Goal: Book appointment/travel/reservation

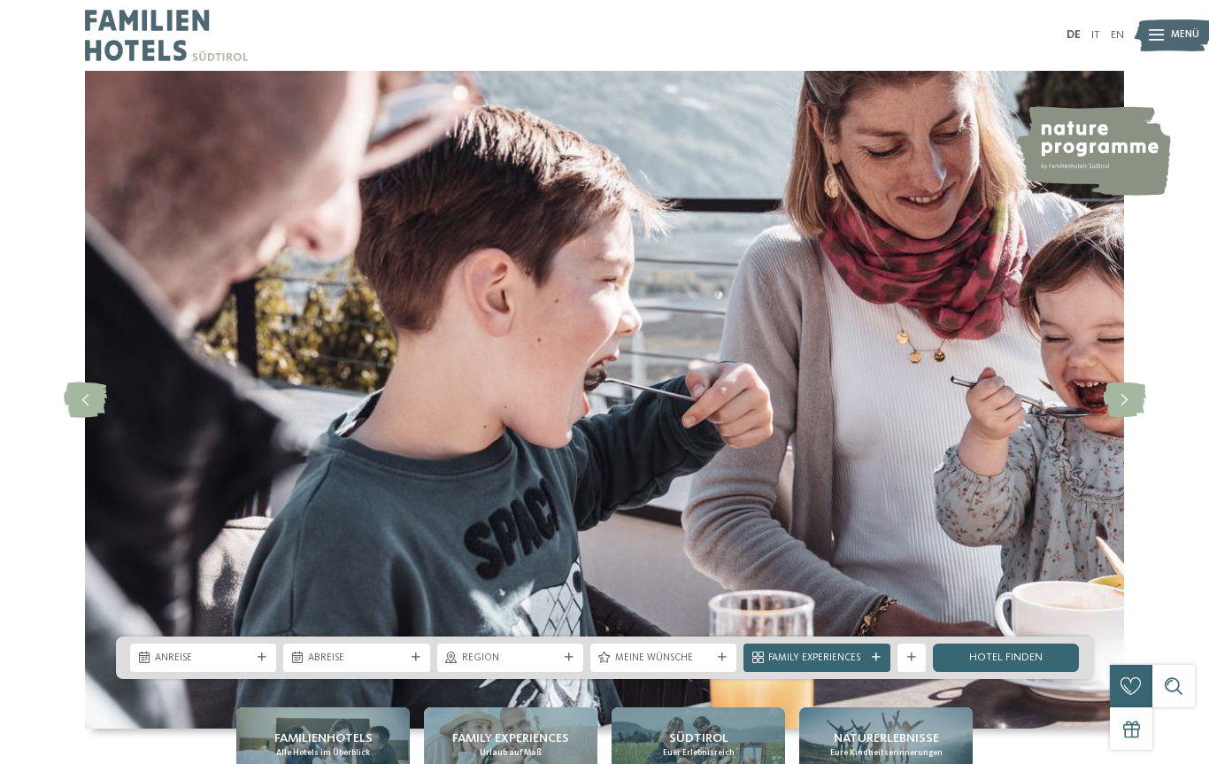
click at [225, 655] on span "Anreise" at bounding box center [203, 658] width 96 height 14
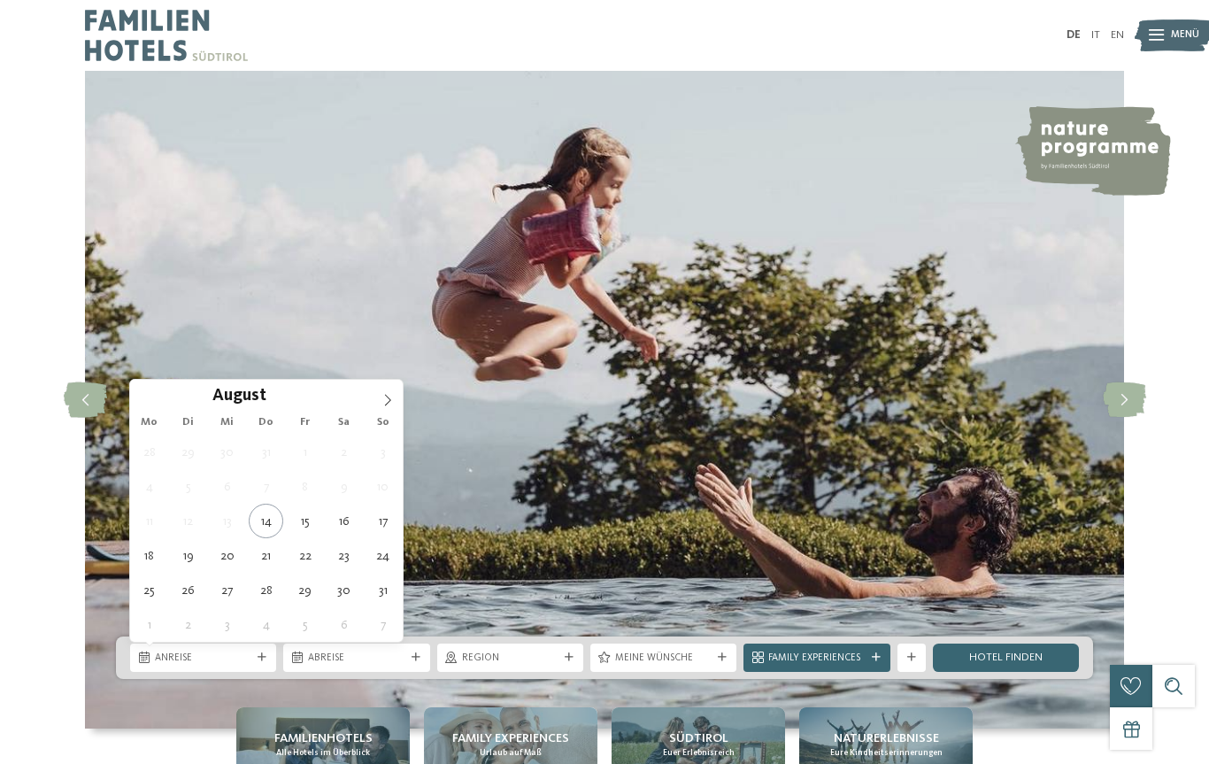
click at [395, 395] on span at bounding box center [388, 395] width 30 height 30
type div "14.09.2025"
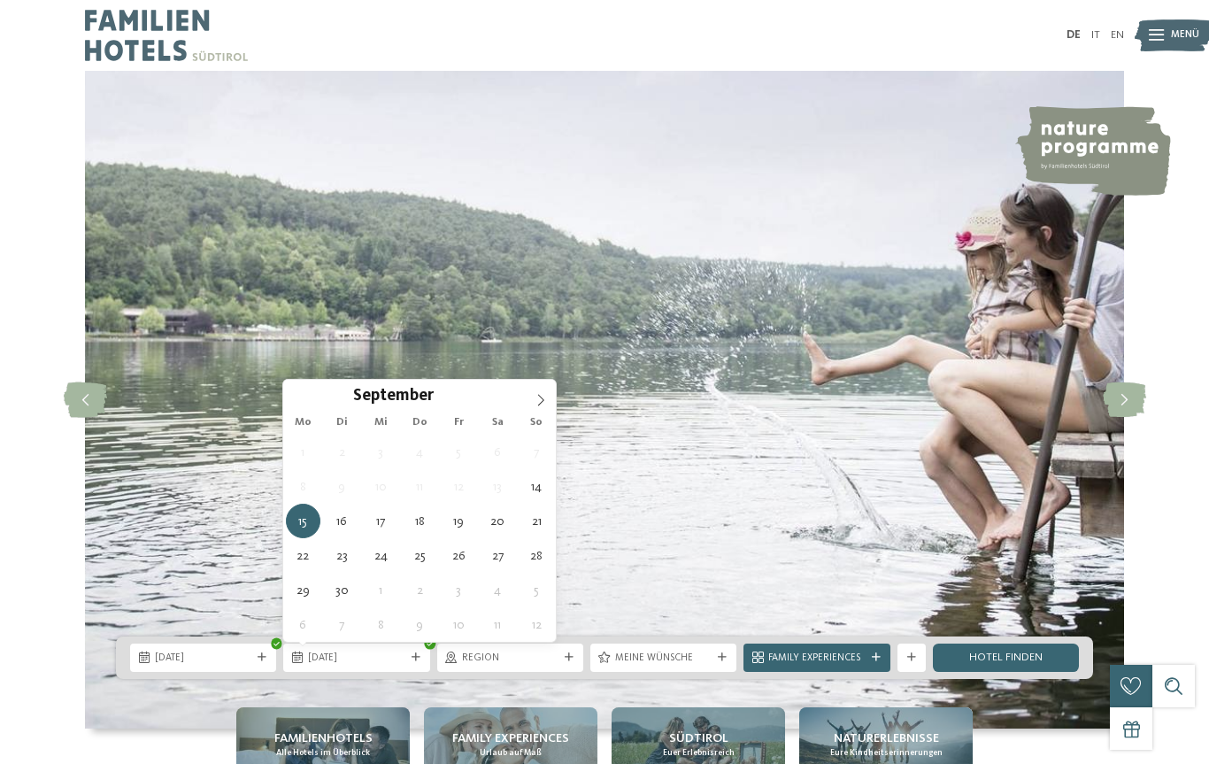
type div "21.09.2025"
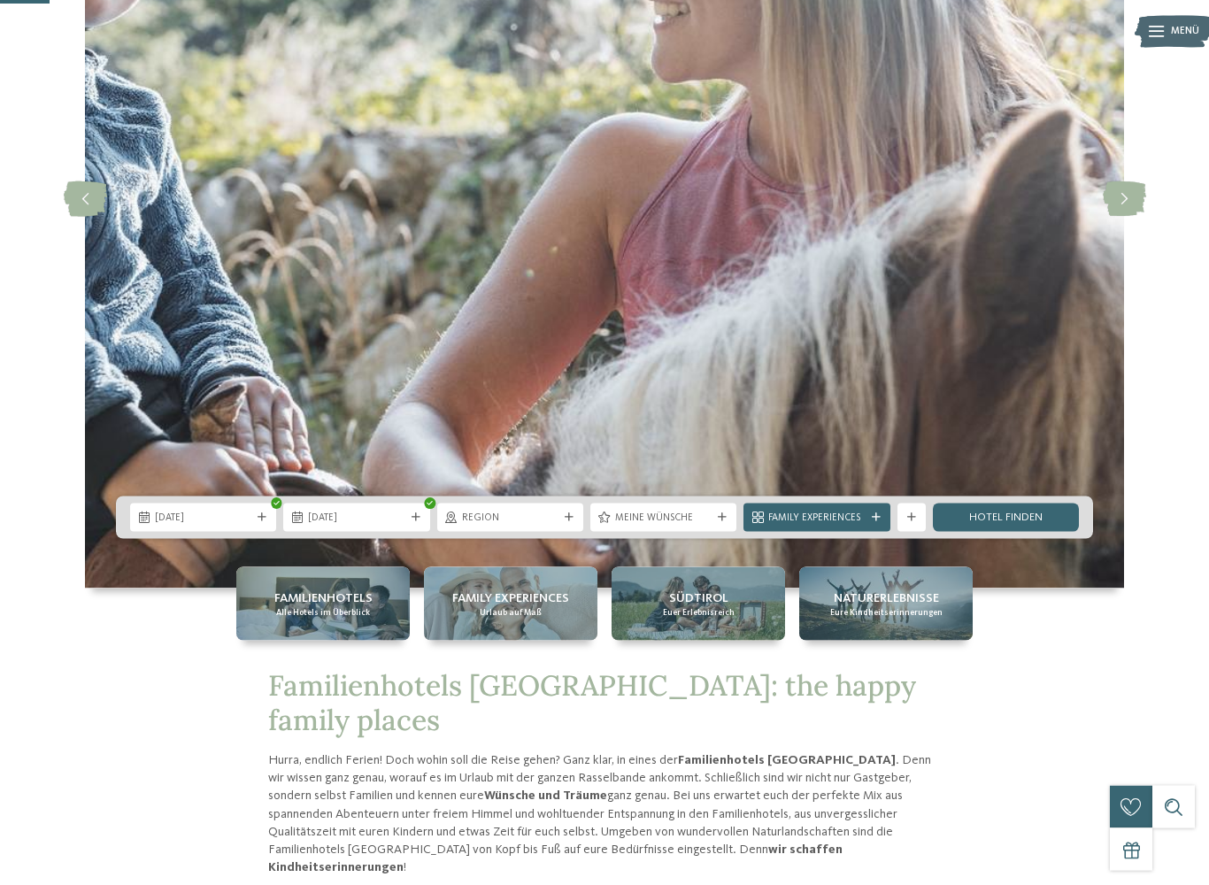
scroll to position [262, 0]
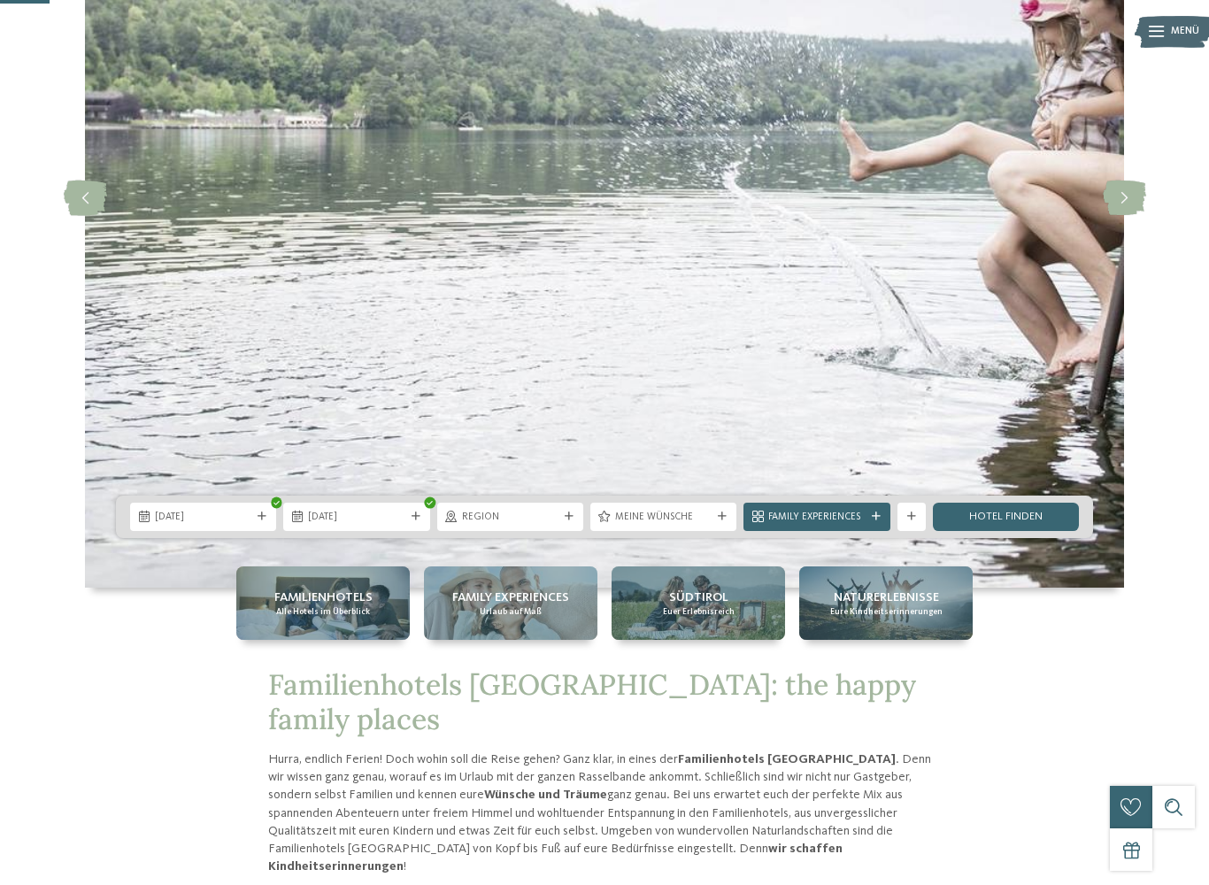
click at [500, 511] on span "Region" at bounding box center [510, 518] width 96 height 14
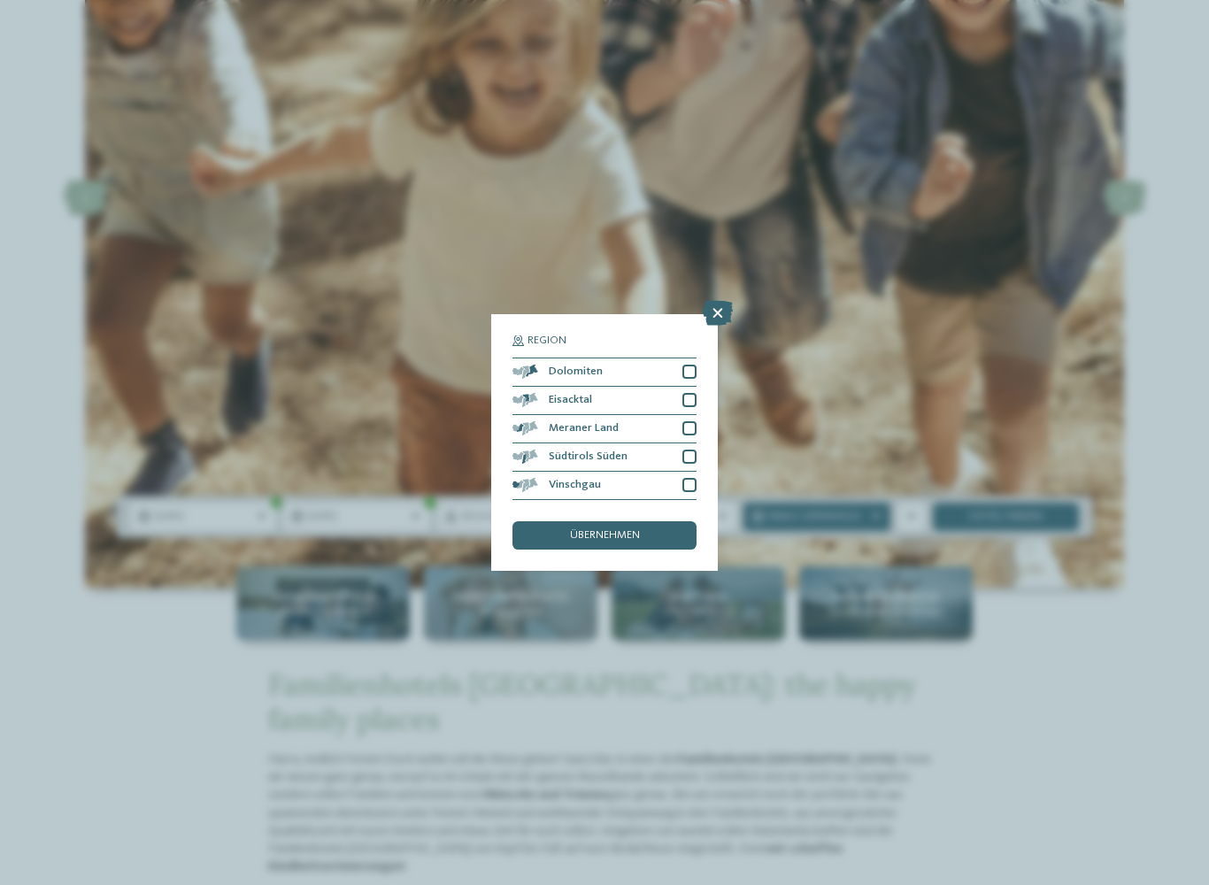
click at [695, 365] on div at bounding box center [689, 372] width 14 height 14
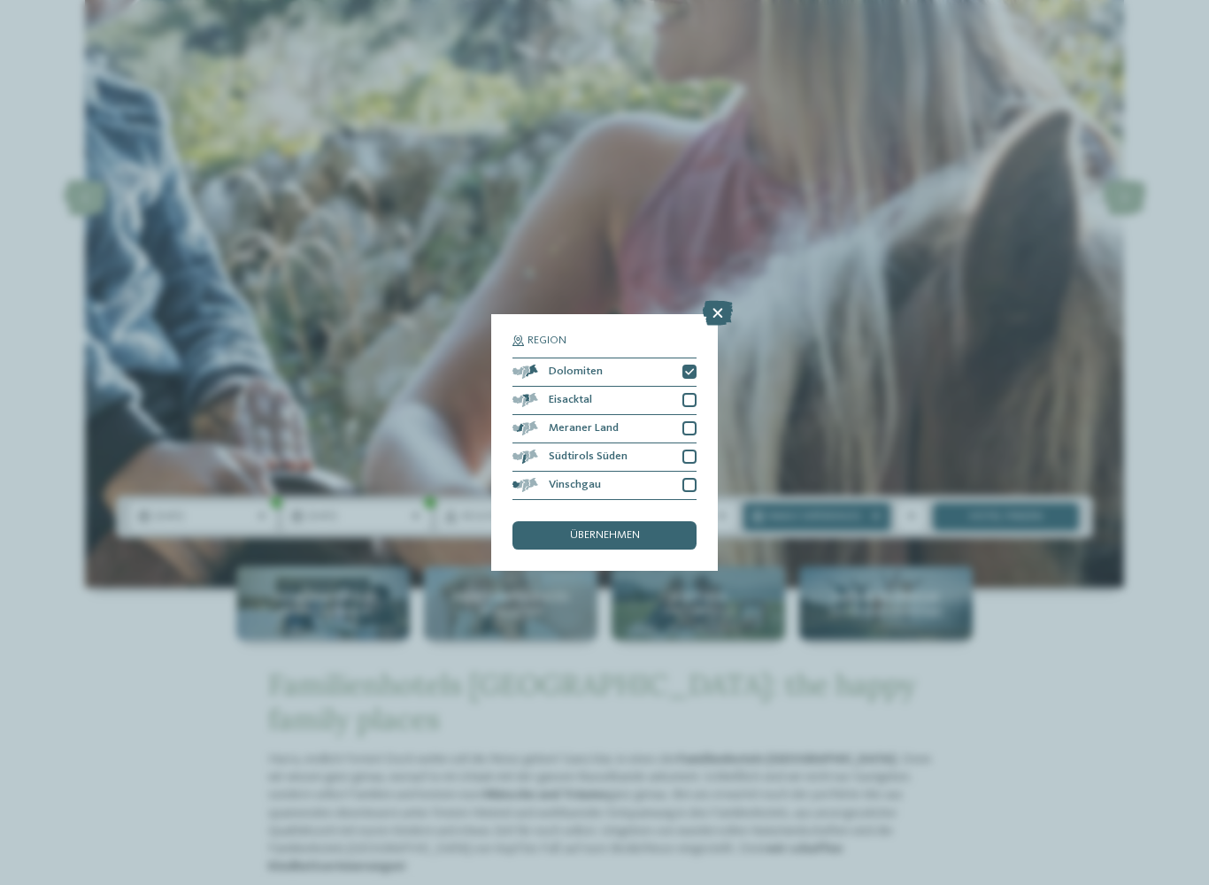
click at [620, 530] on span "übernehmen" at bounding box center [605, 536] width 70 height 12
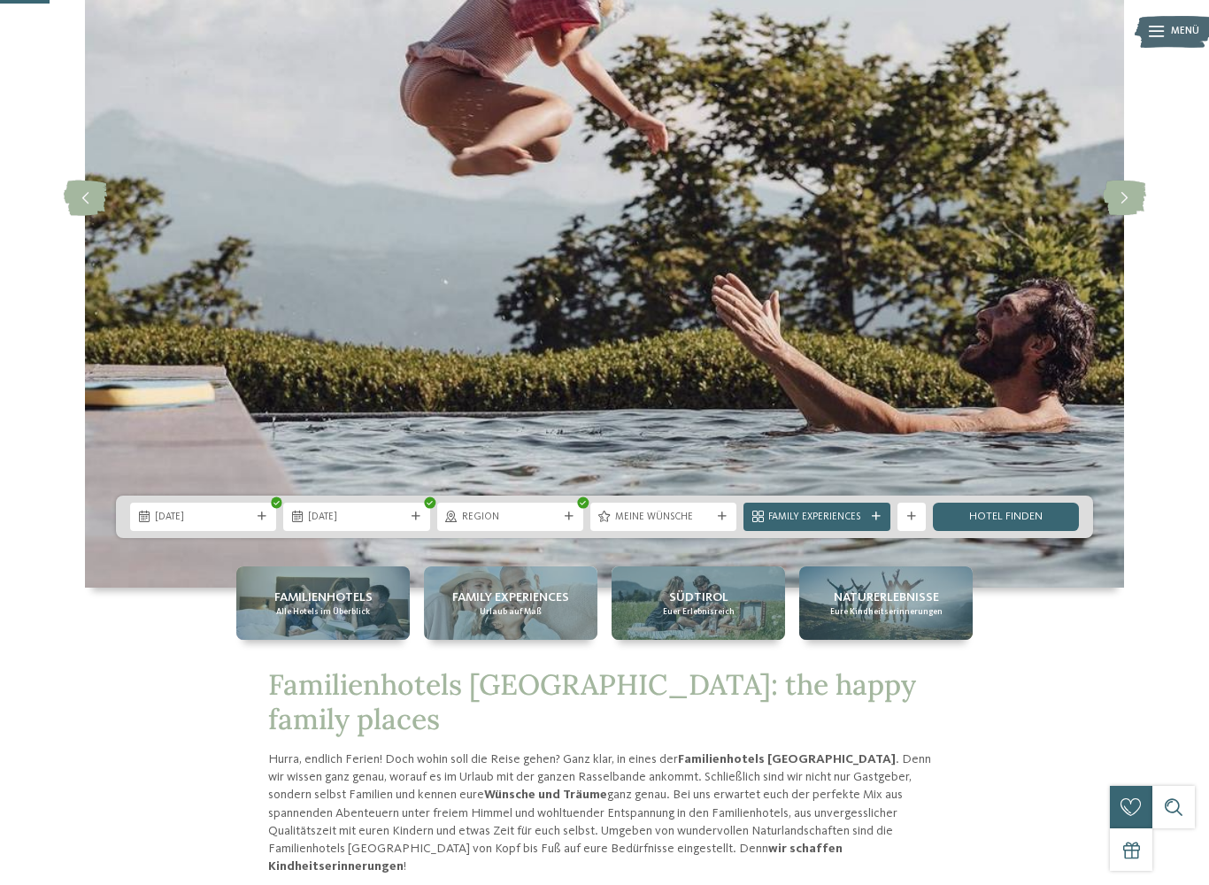
click at [692, 519] on span "Meine Wünsche" at bounding box center [663, 518] width 96 height 14
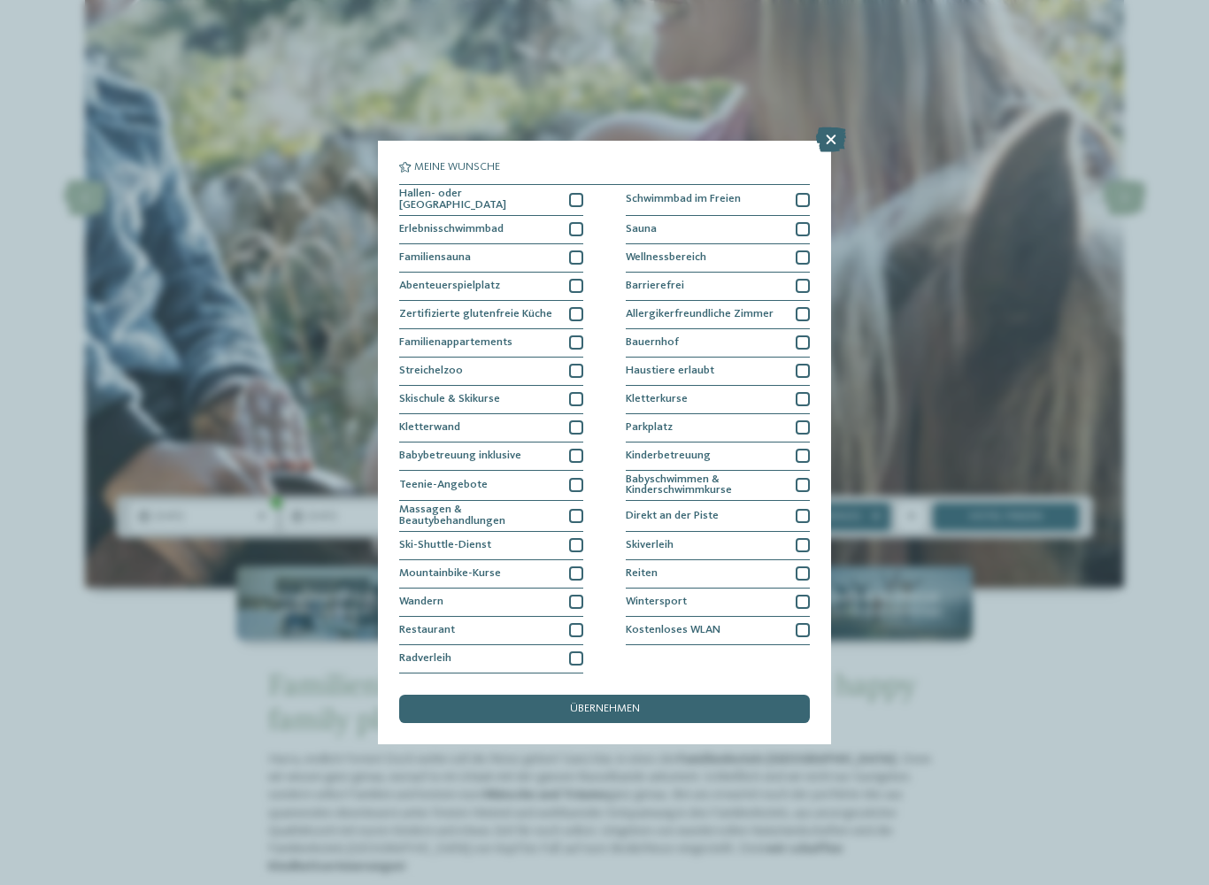
click at [571, 193] on div at bounding box center [576, 200] width 14 height 14
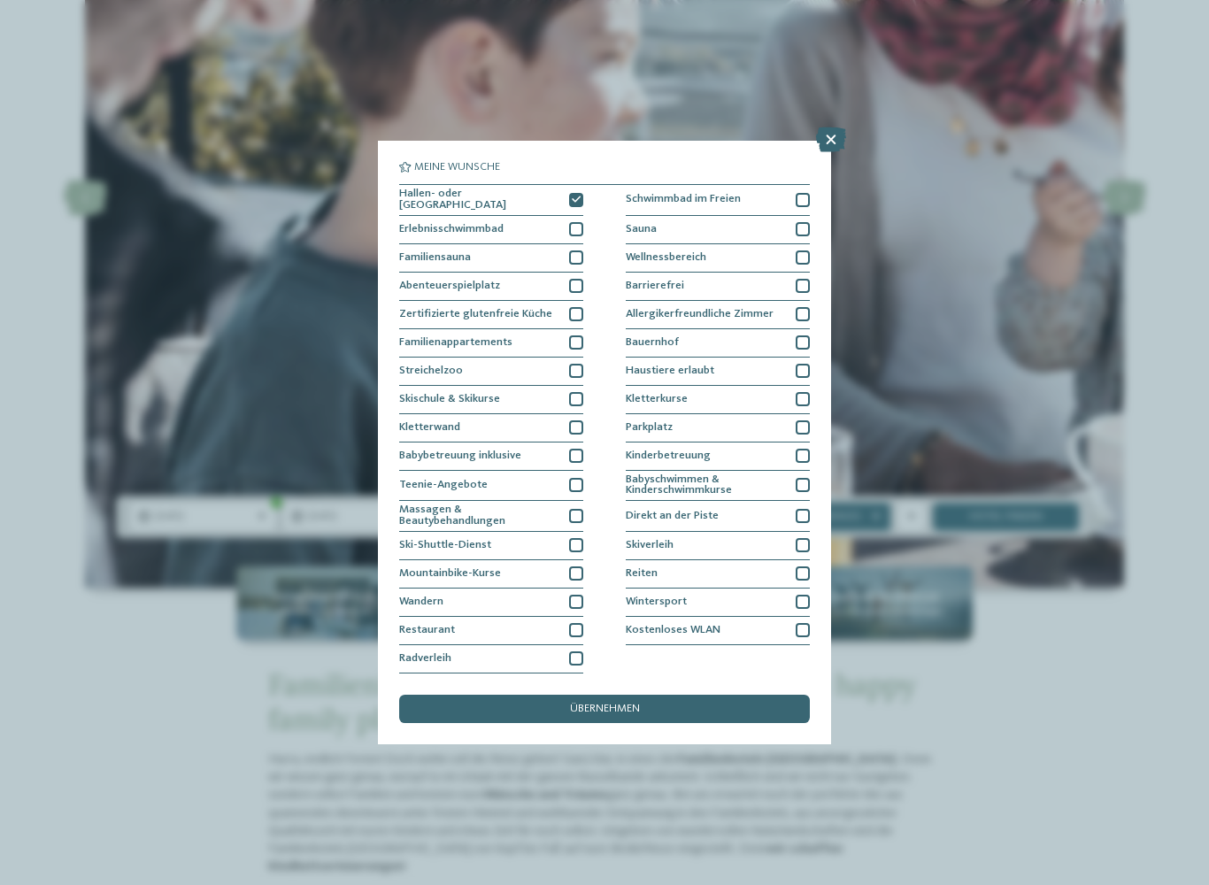
click at [804, 193] on div at bounding box center [803, 200] width 14 height 14
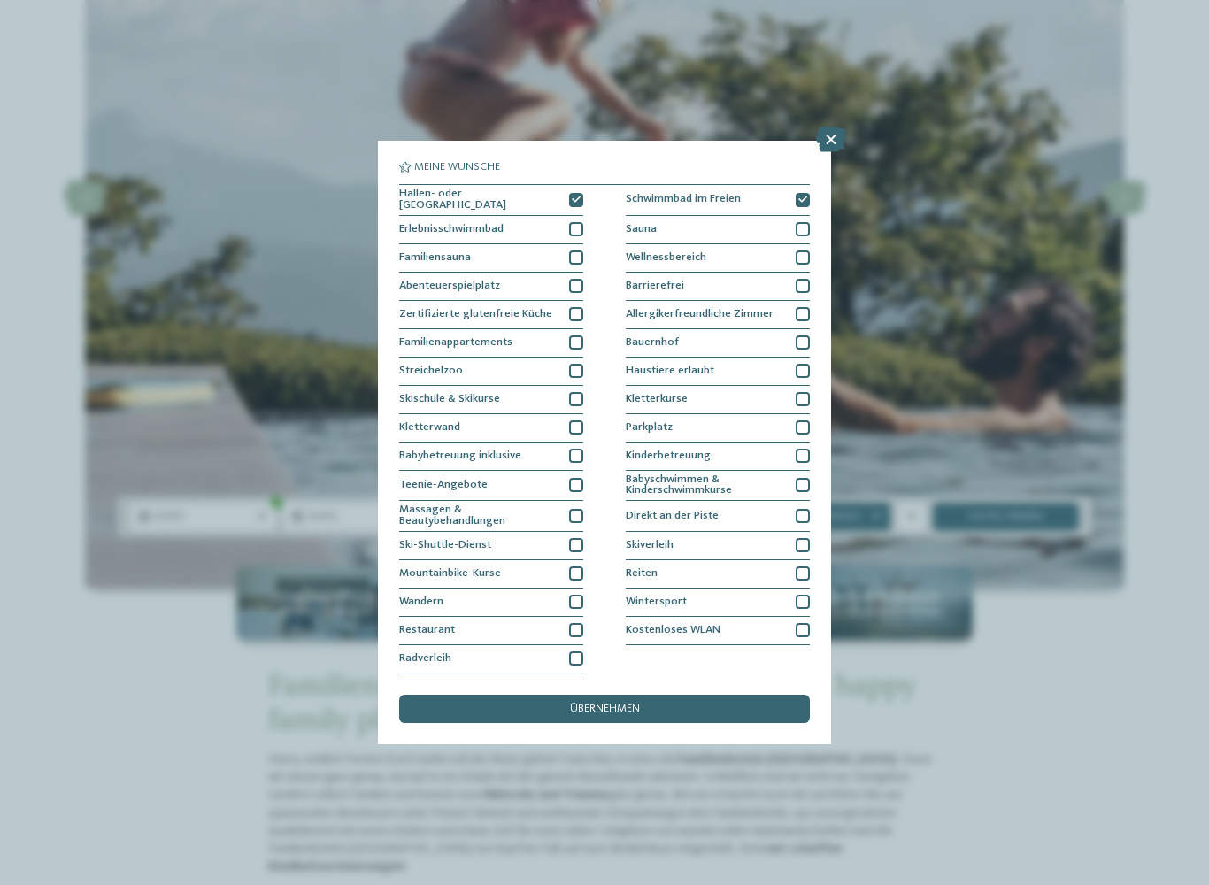
click at [578, 279] on div at bounding box center [576, 286] width 14 height 14
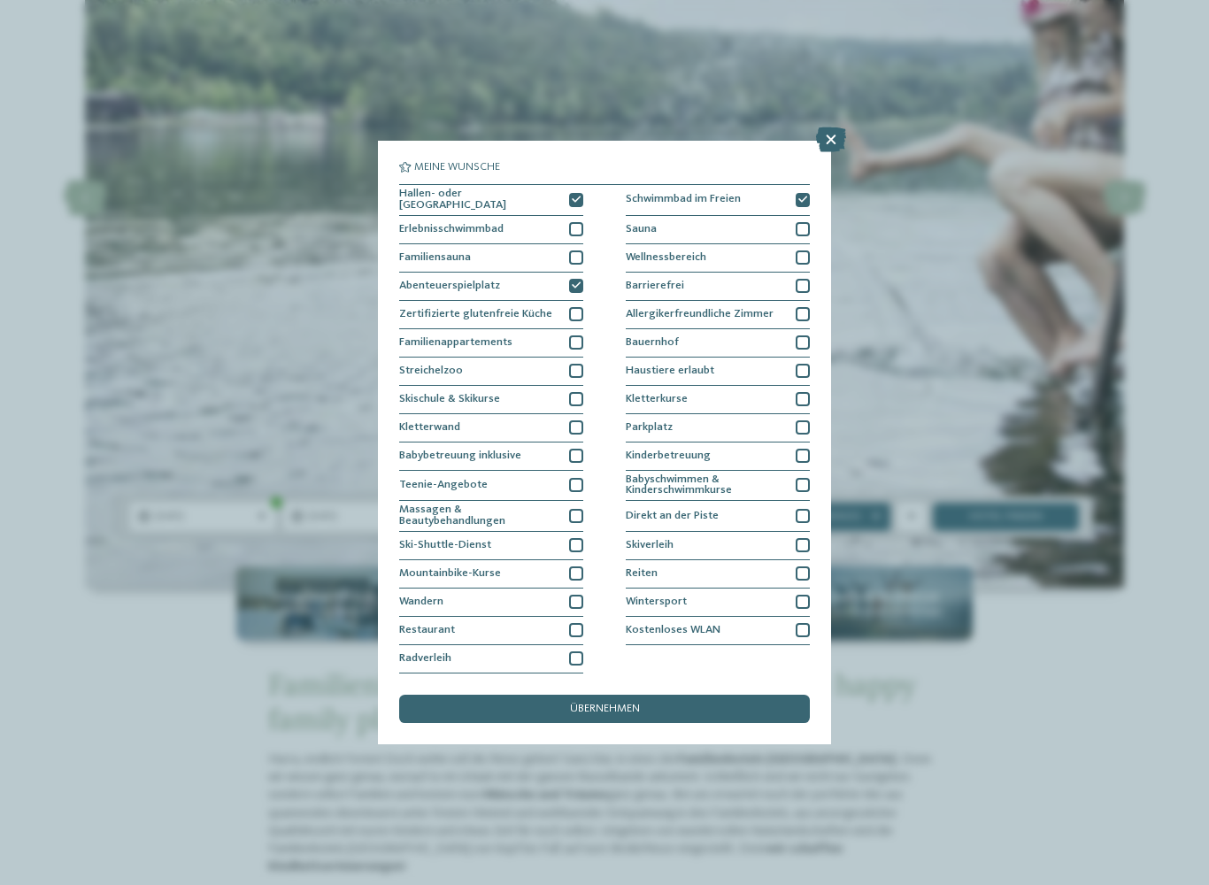
click at [579, 335] on div at bounding box center [576, 342] width 14 height 14
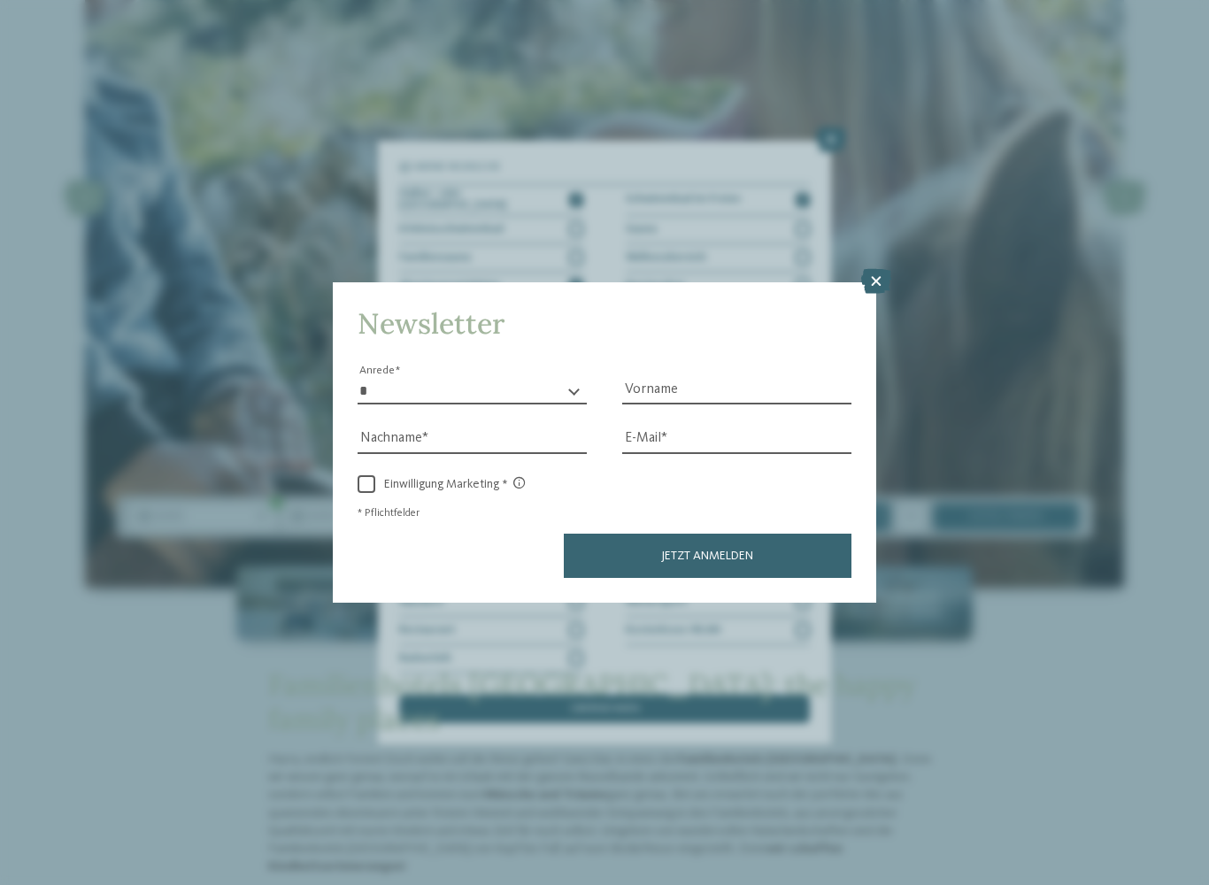
click at [874, 269] on icon at bounding box center [876, 281] width 30 height 25
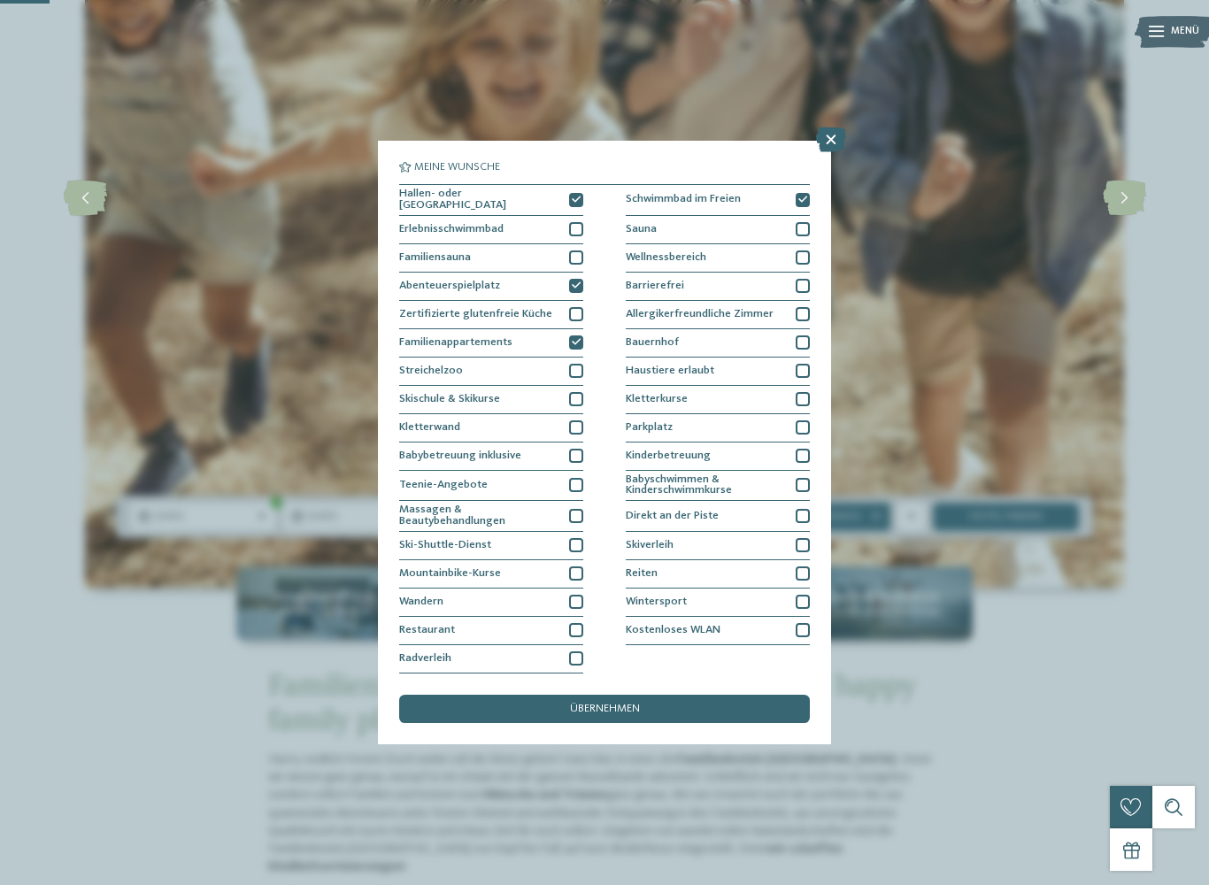
click at [803, 329] on div "Bauernhof" at bounding box center [718, 343] width 184 height 28
click at [609, 704] on span "übernehmen" at bounding box center [605, 710] width 70 height 12
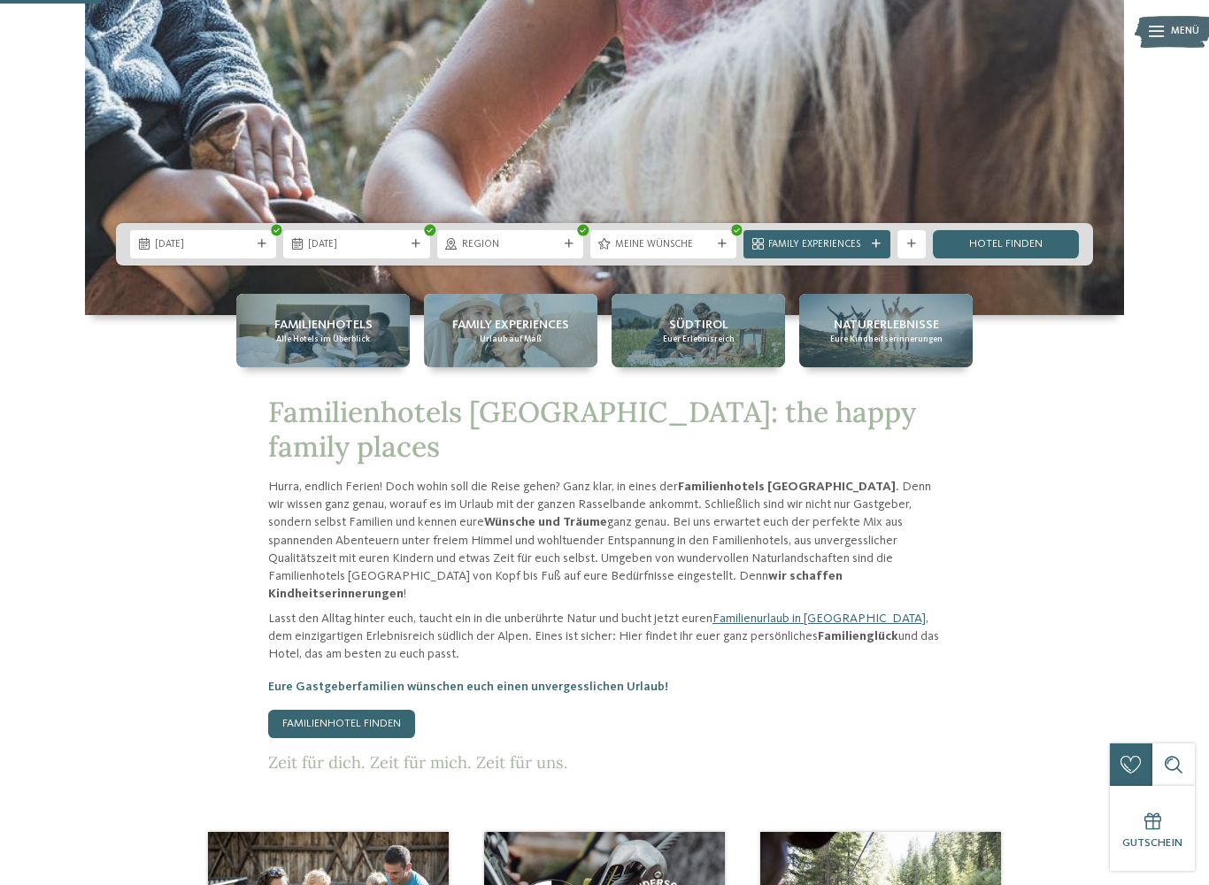
scroll to position [536, 0]
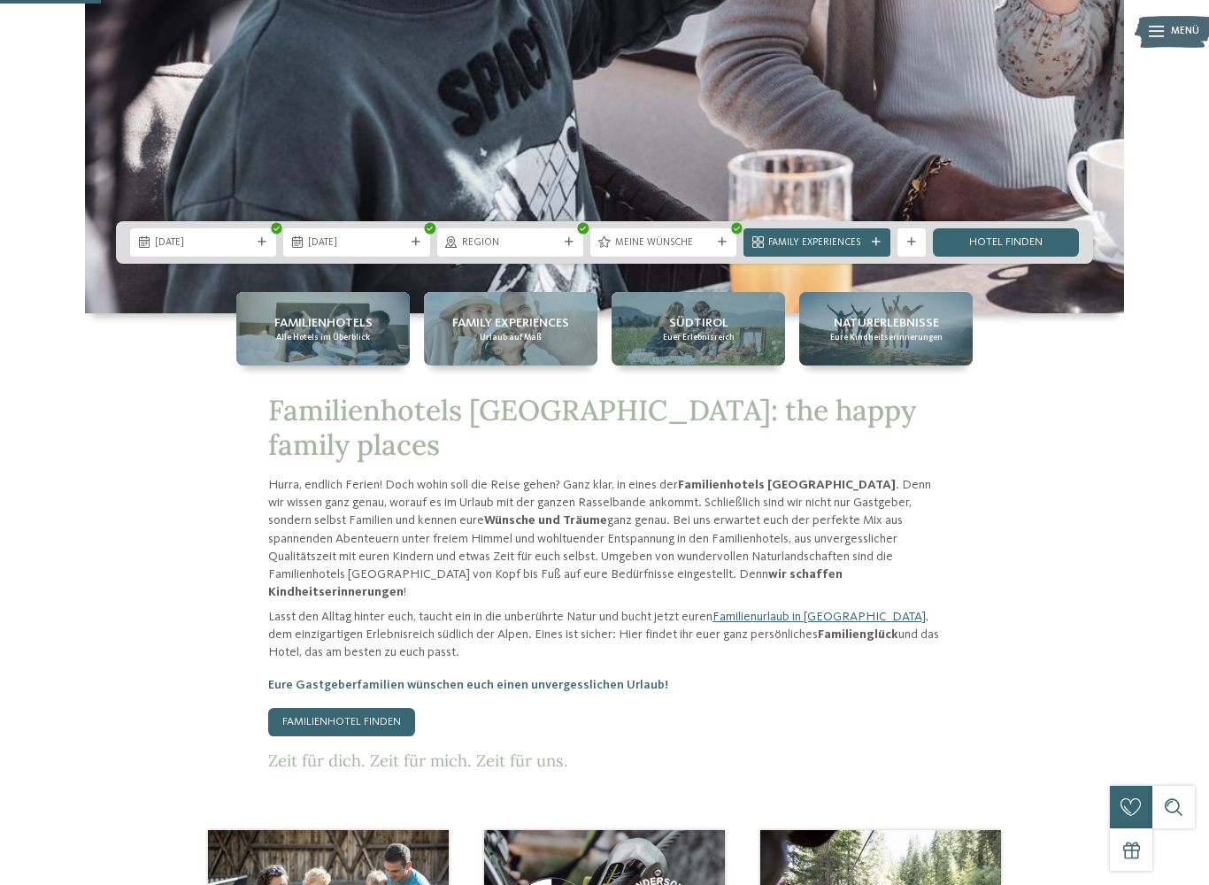
click at [697, 325] on span "Südtirol" at bounding box center [698, 323] width 59 height 18
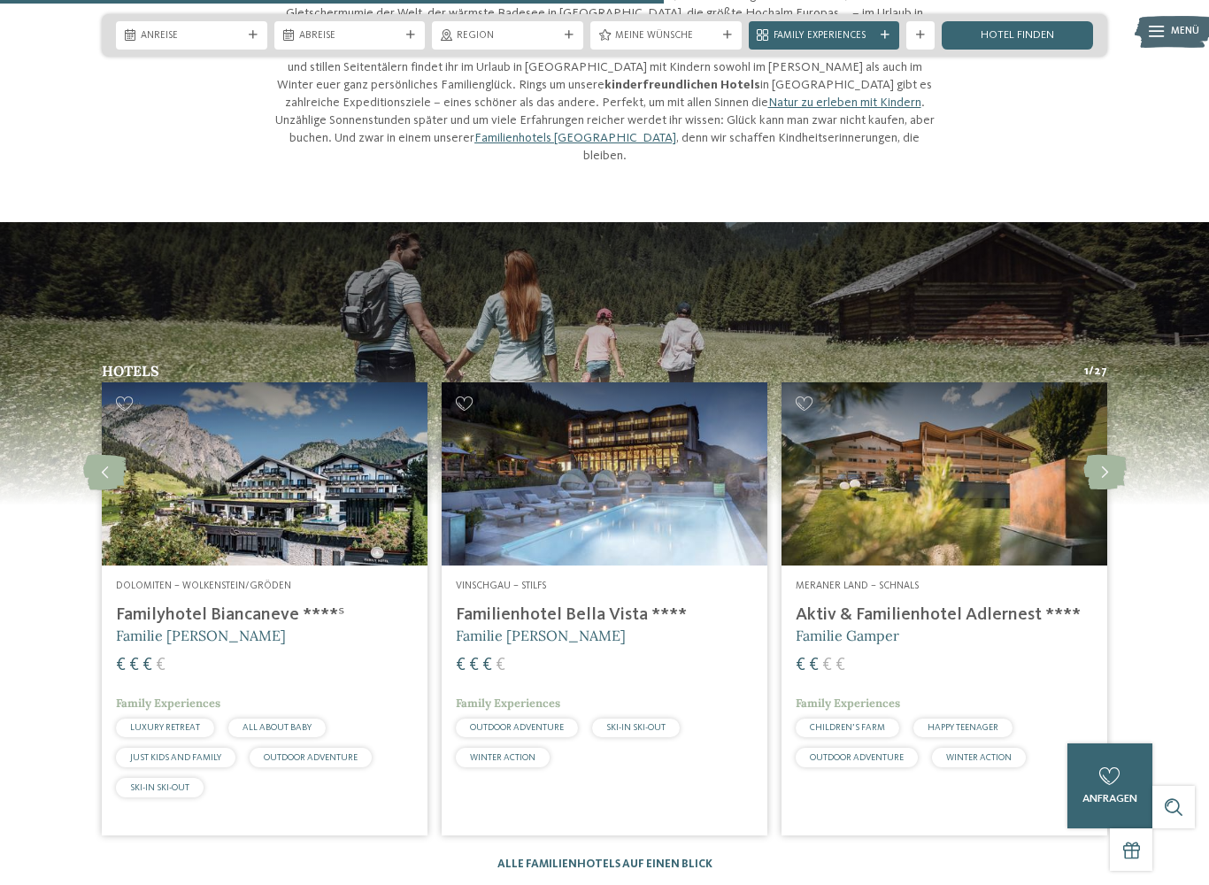
scroll to position [1967, 0]
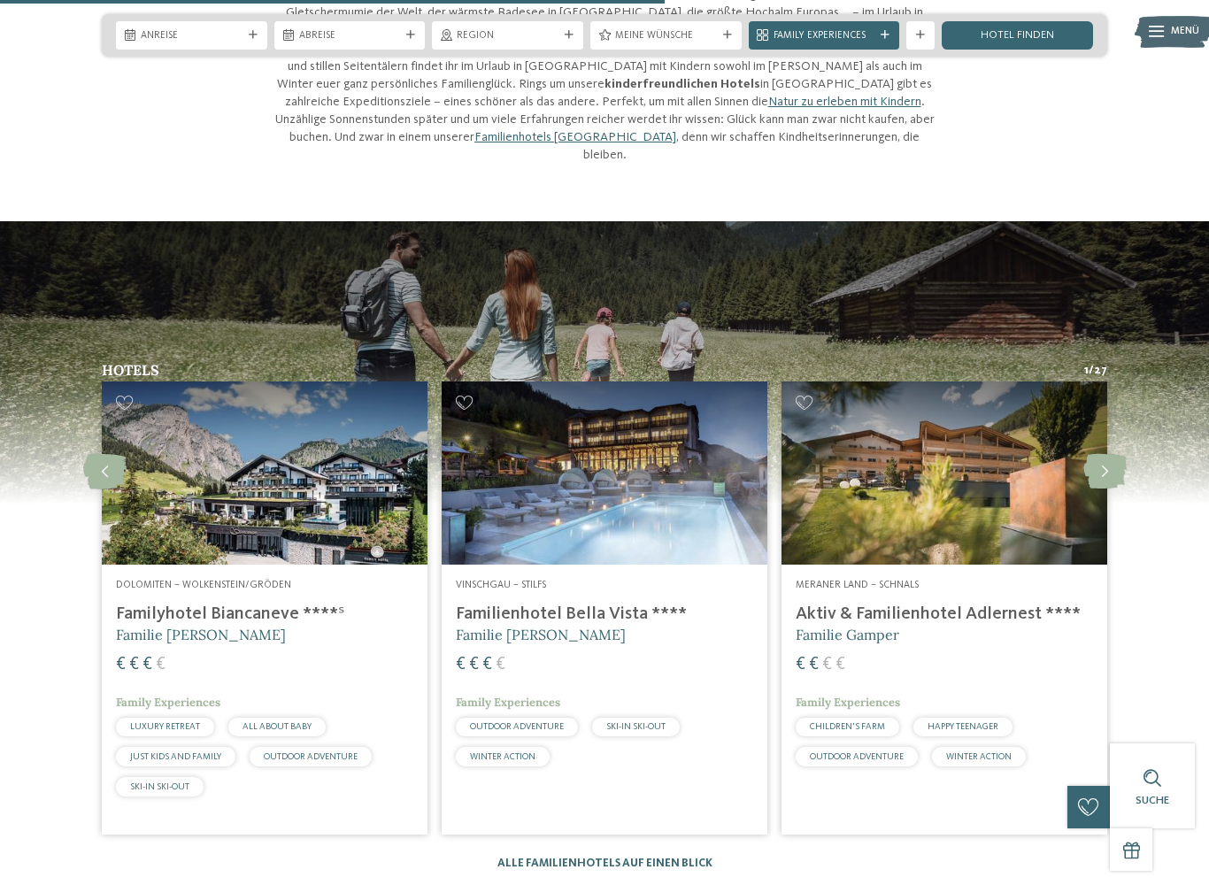
click at [645, 444] on img at bounding box center [605, 472] width 326 height 183
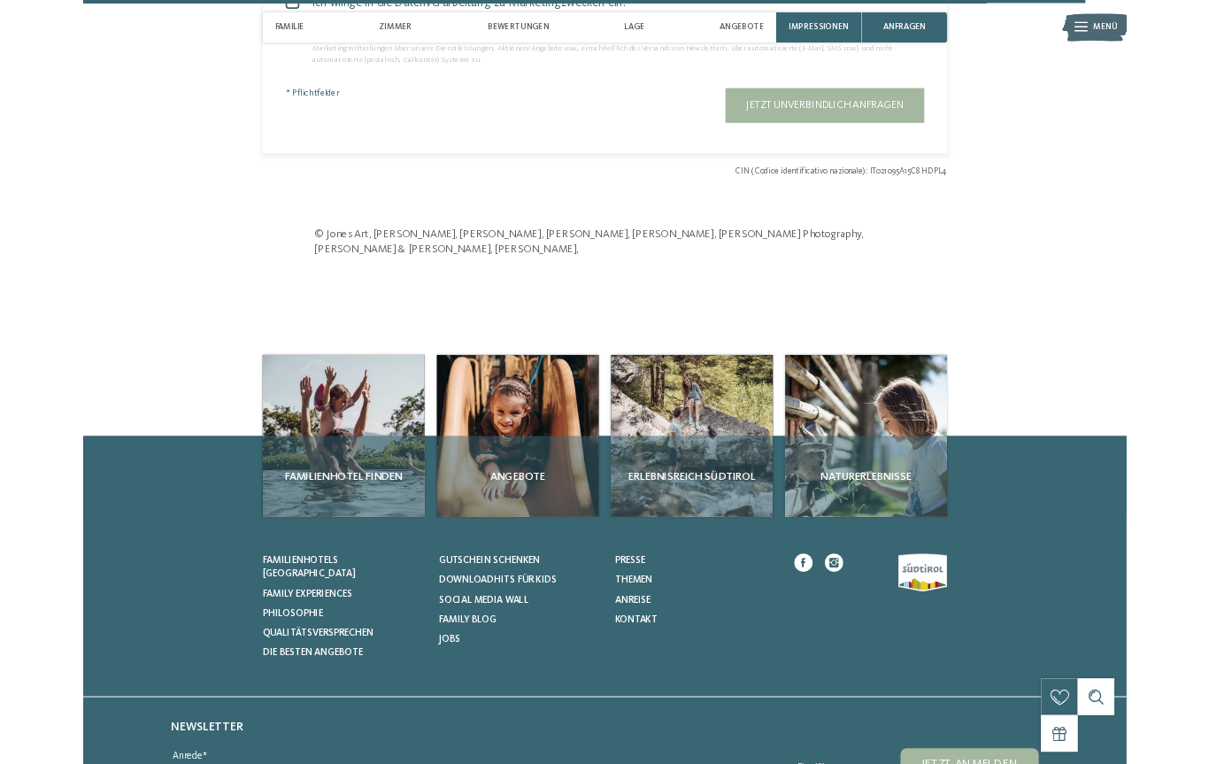
scroll to position [4214, 0]
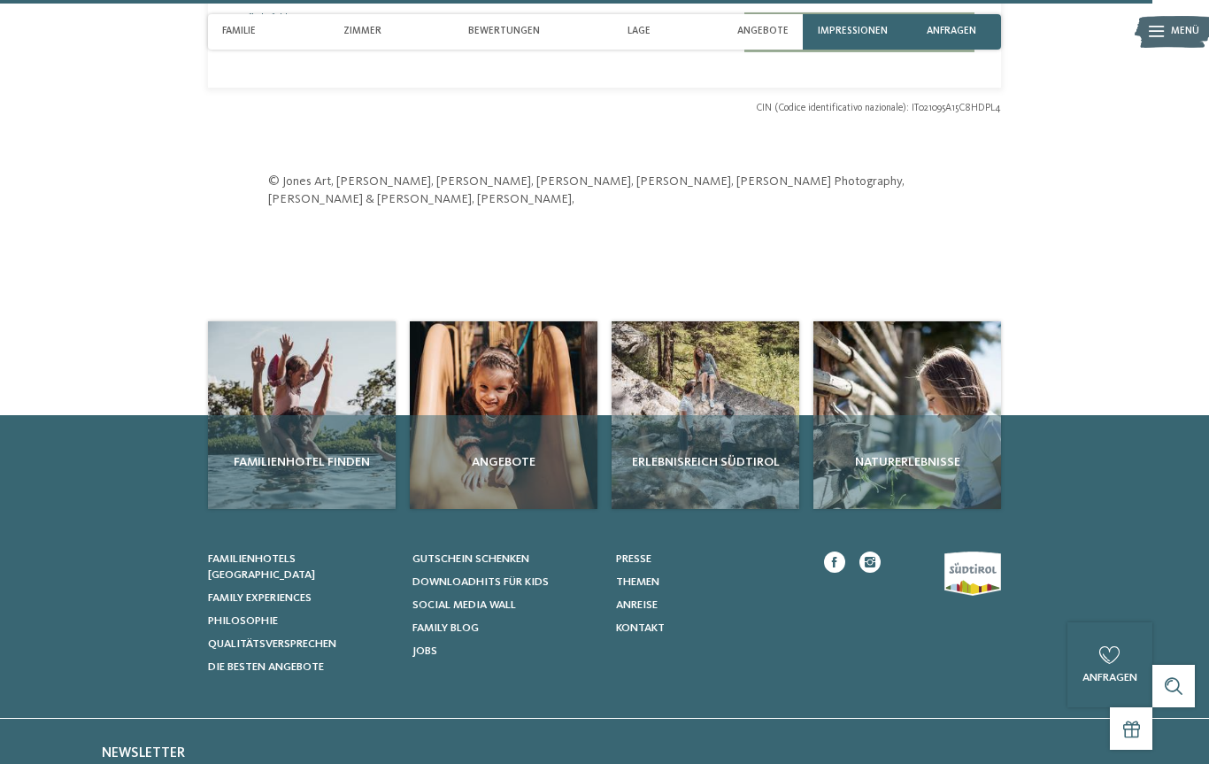
click at [710, 415] on div "Erlebnisreich Südtirol" at bounding box center [706, 462] width 188 height 94
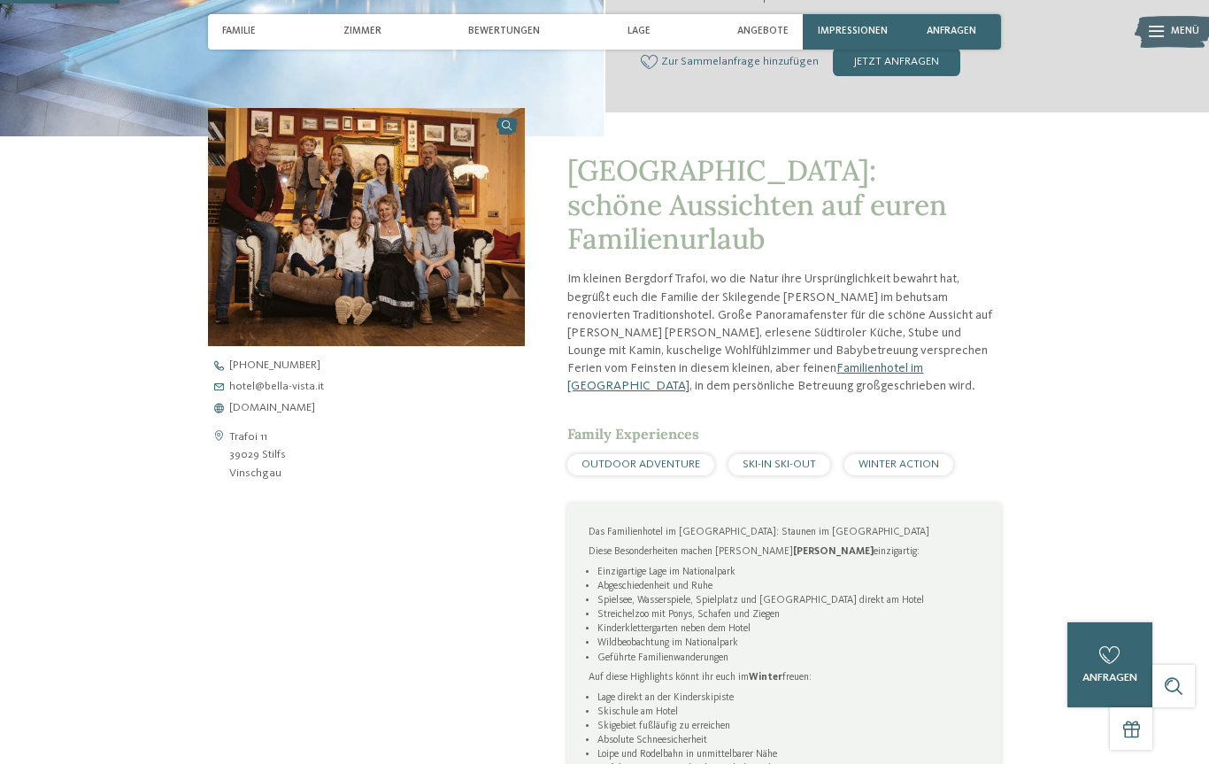
scroll to position [435, 0]
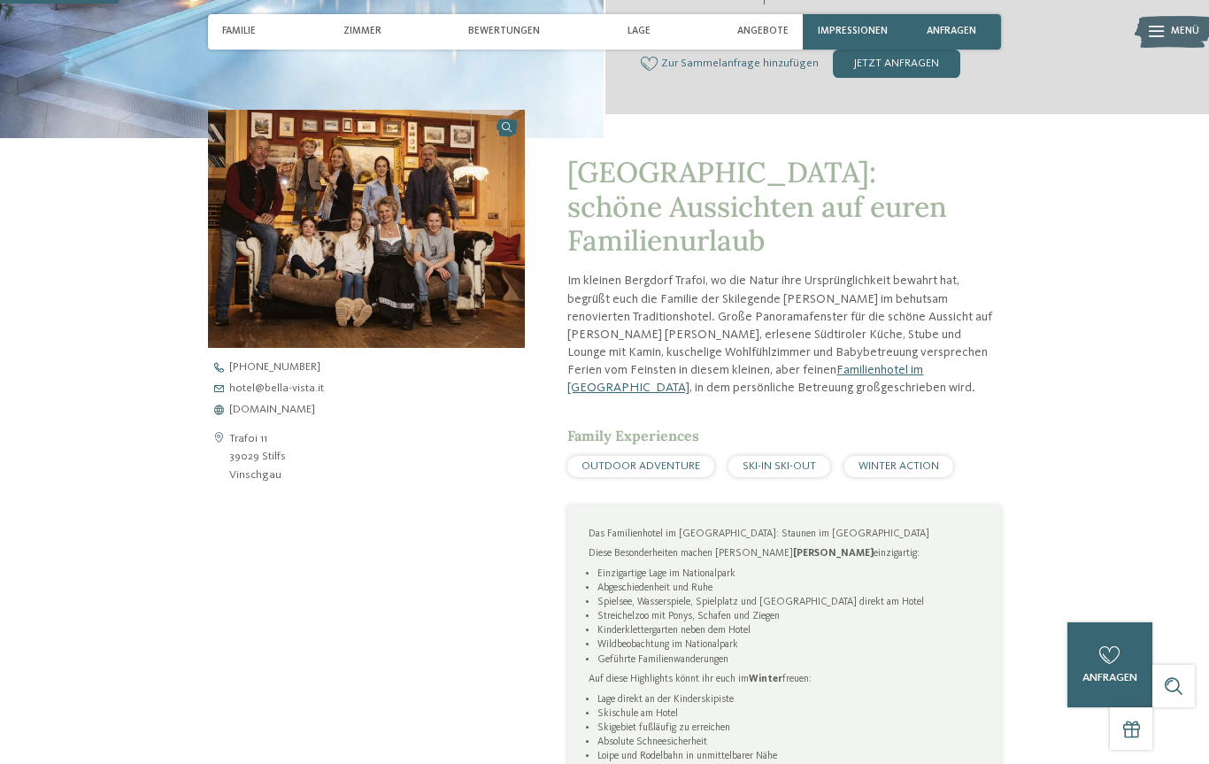
click at [645, 27] on span "Lage" at bounding box center [639, 32] width 23 height 12
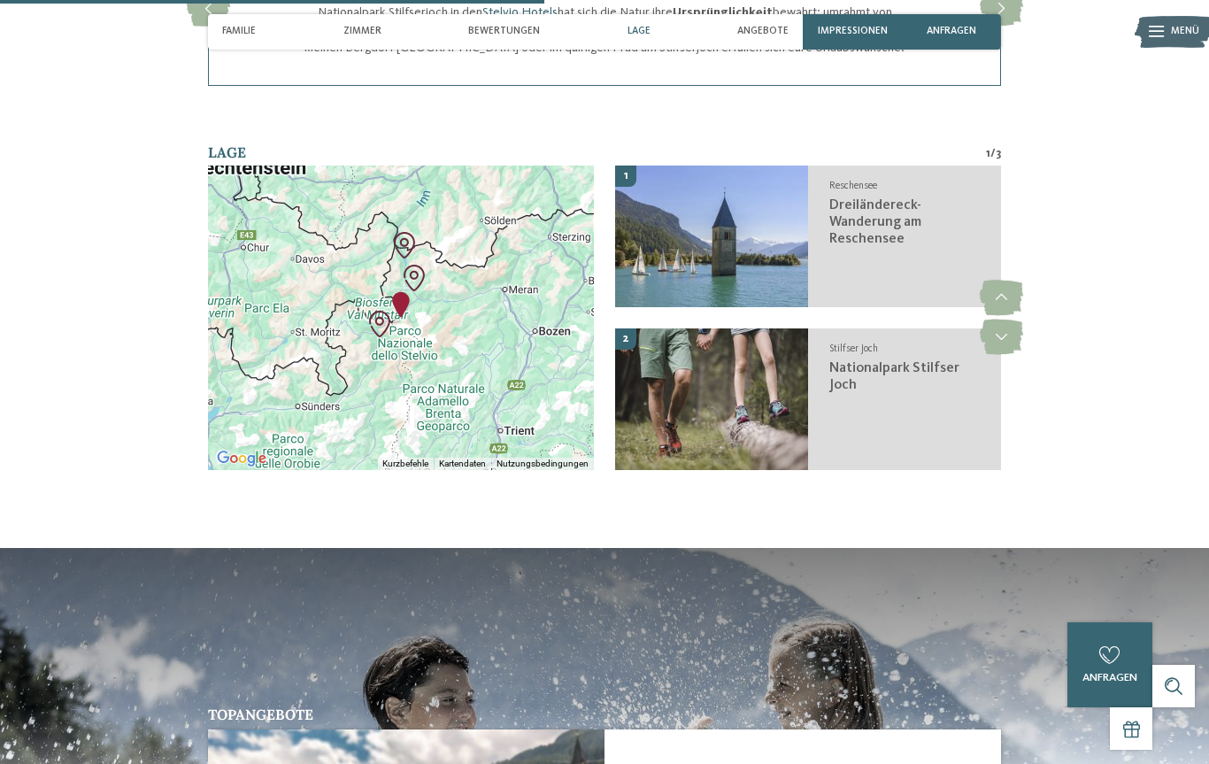
scroll to position [2013, 0]
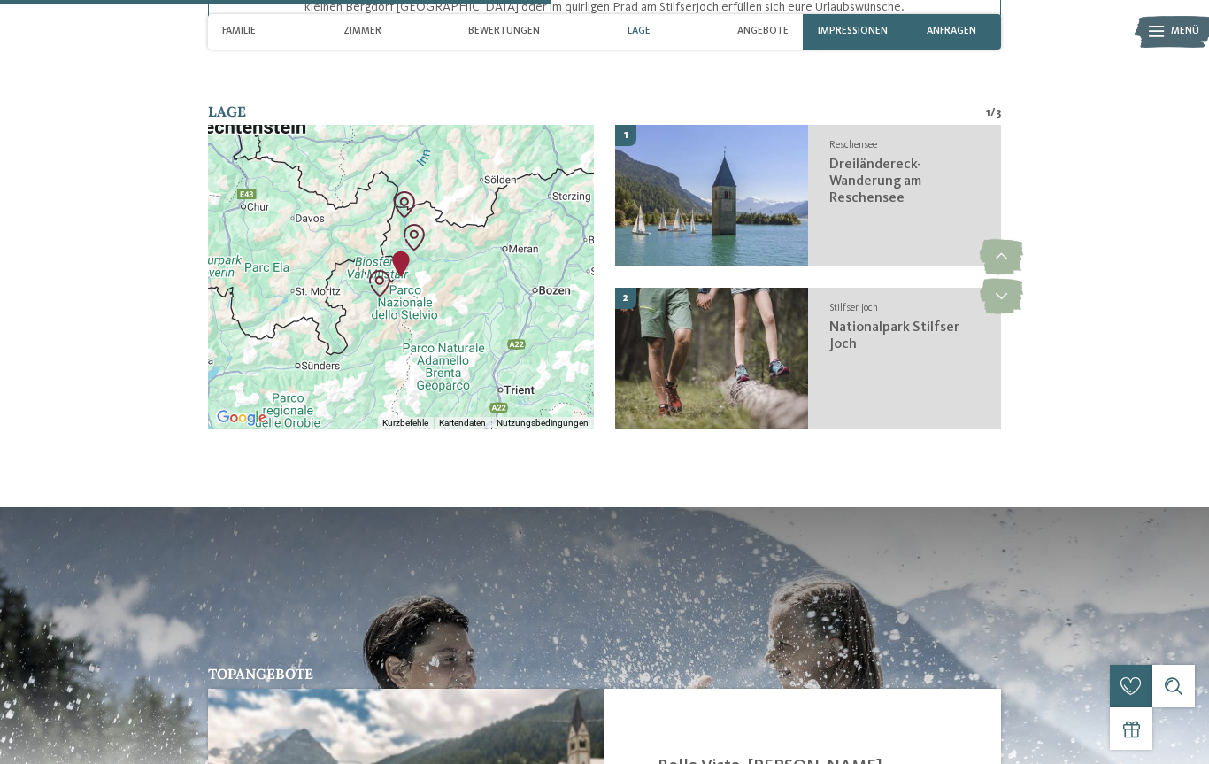
click at [474, 300] on div at bounding box center [401, 277] width 386 height 304
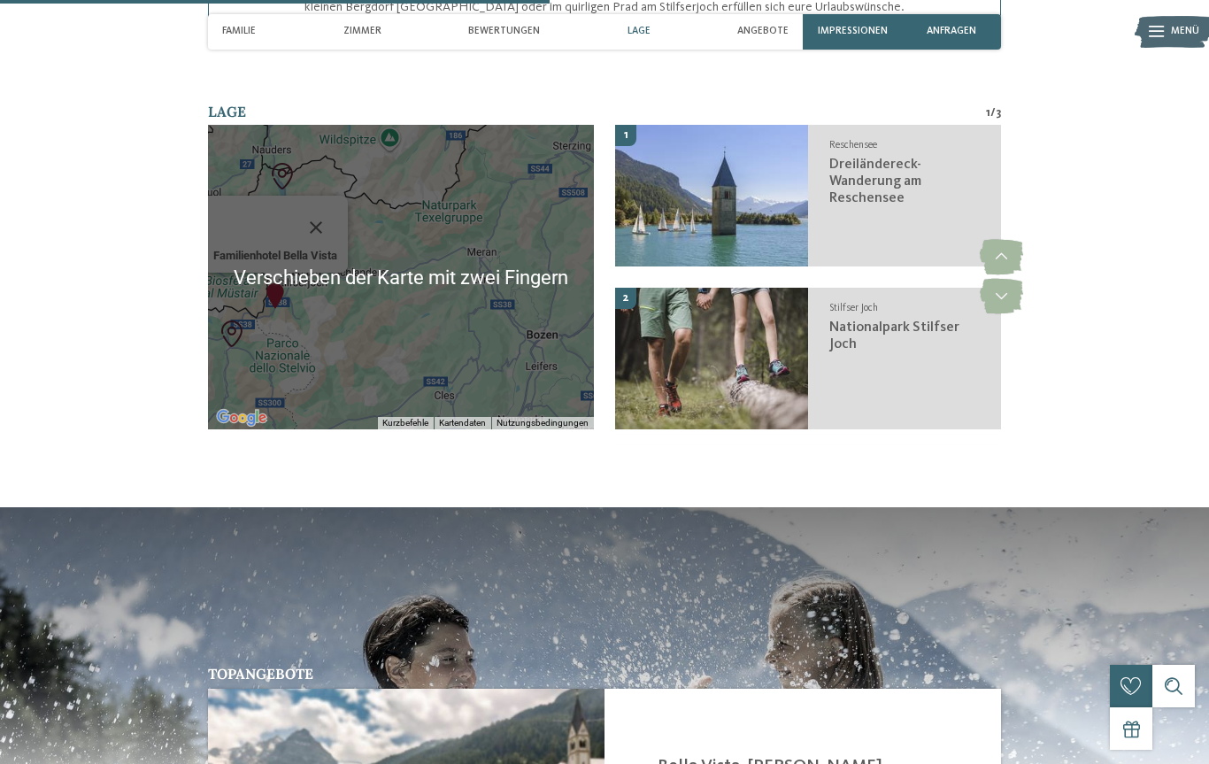
scroll to position [2008, 0]
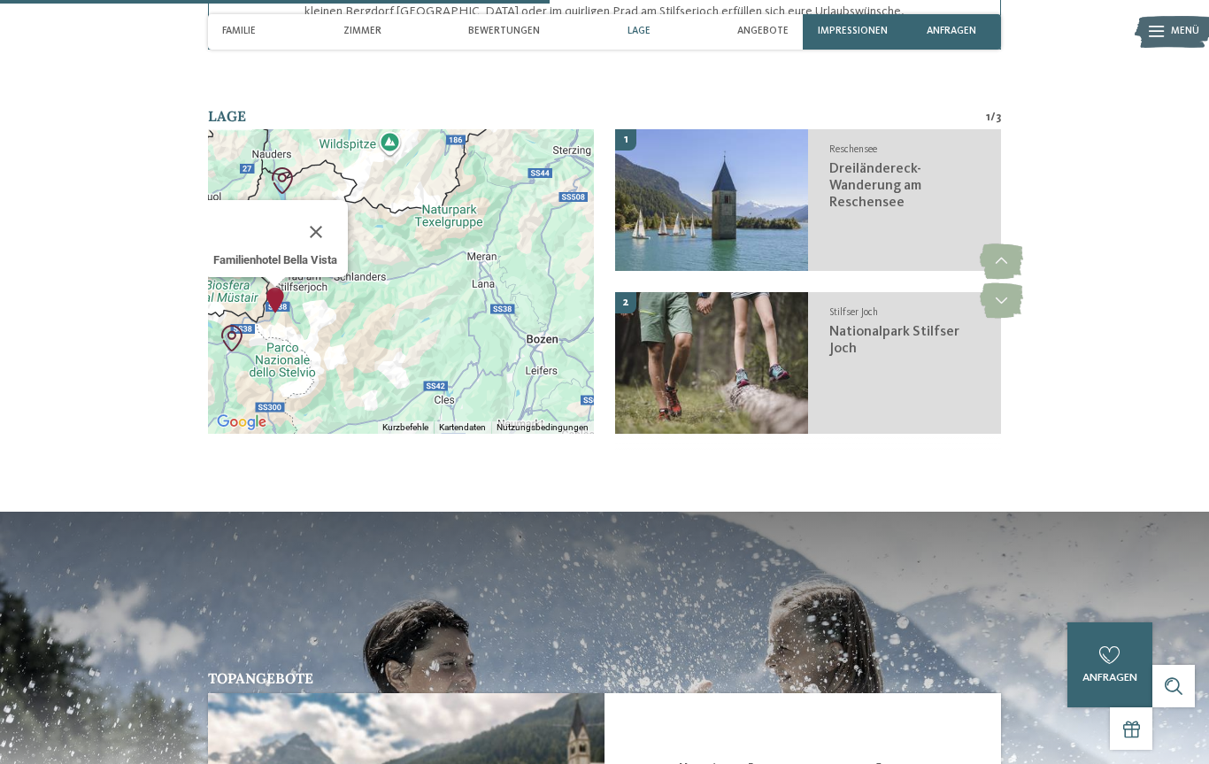
click at [321, 219] on button "Schließen" at bounding box center [316, 232] width 42 height 42
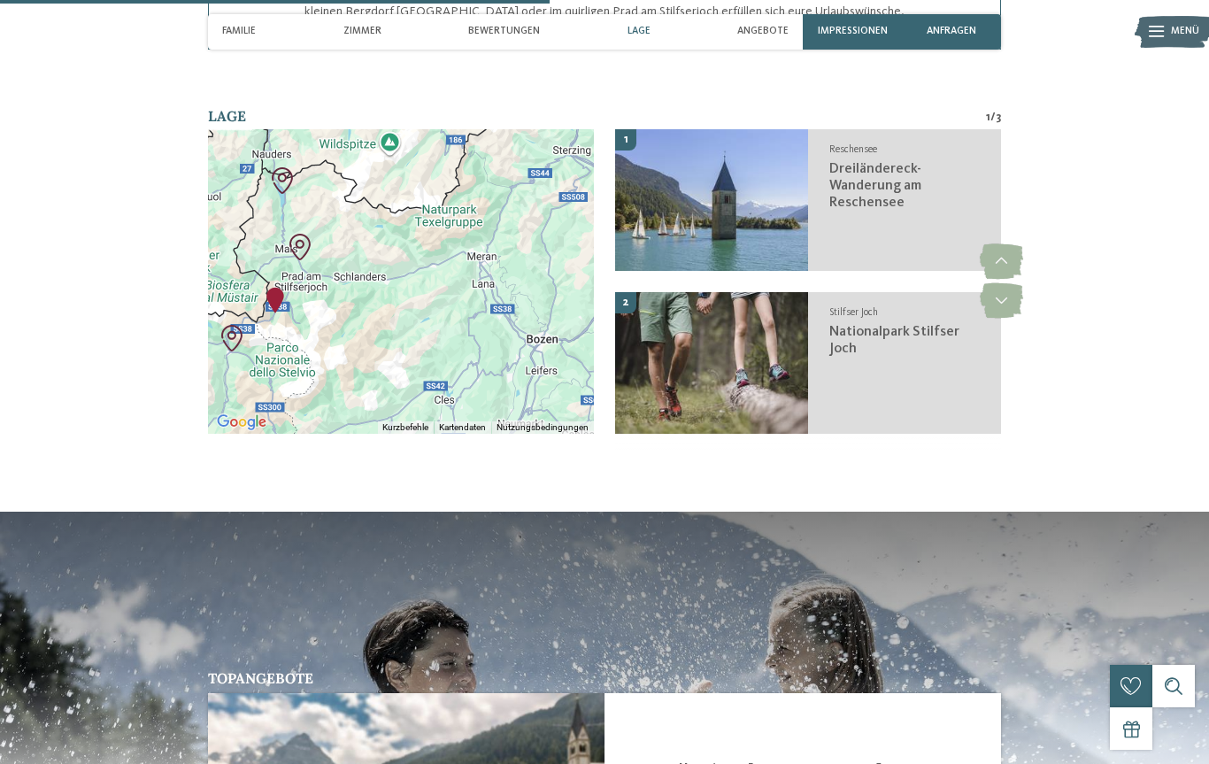
click at [418, 261] on div at bounding box center [401, 281] width 386 height 304
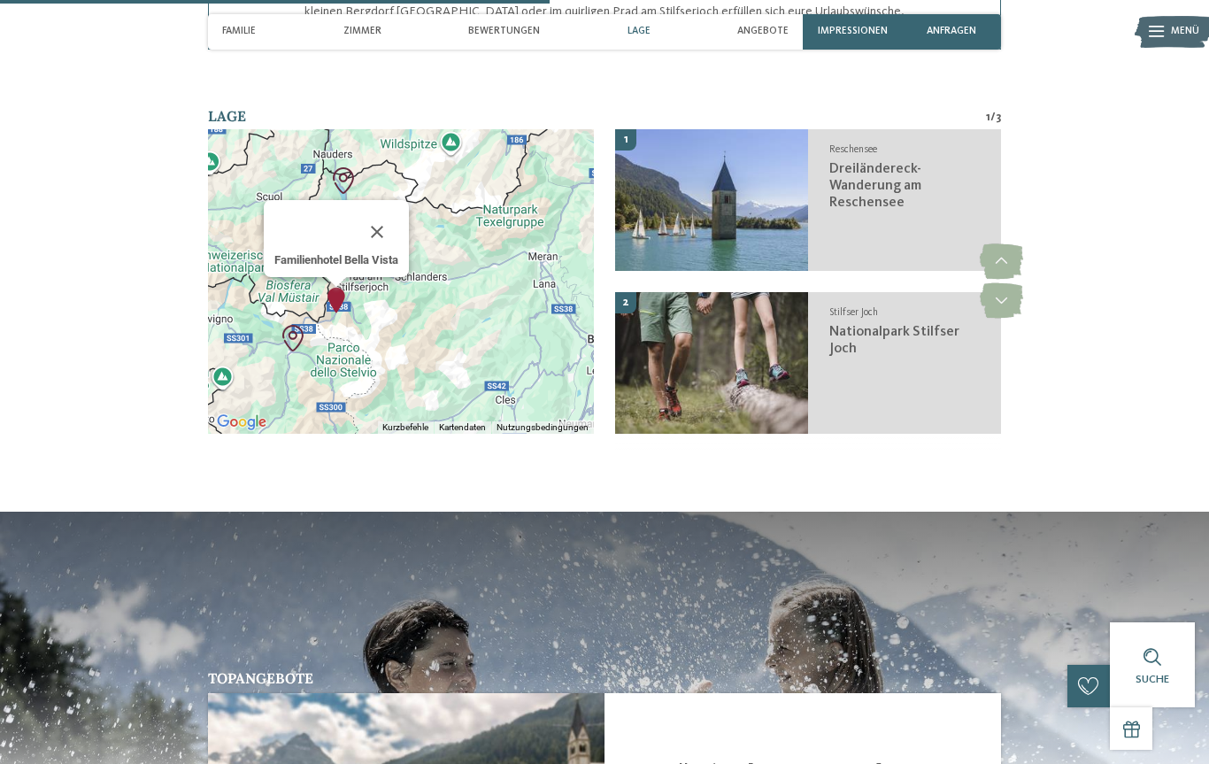
click at [377, 221] on button "Schließen" at bounding box center [377, 232] width 42 height 42
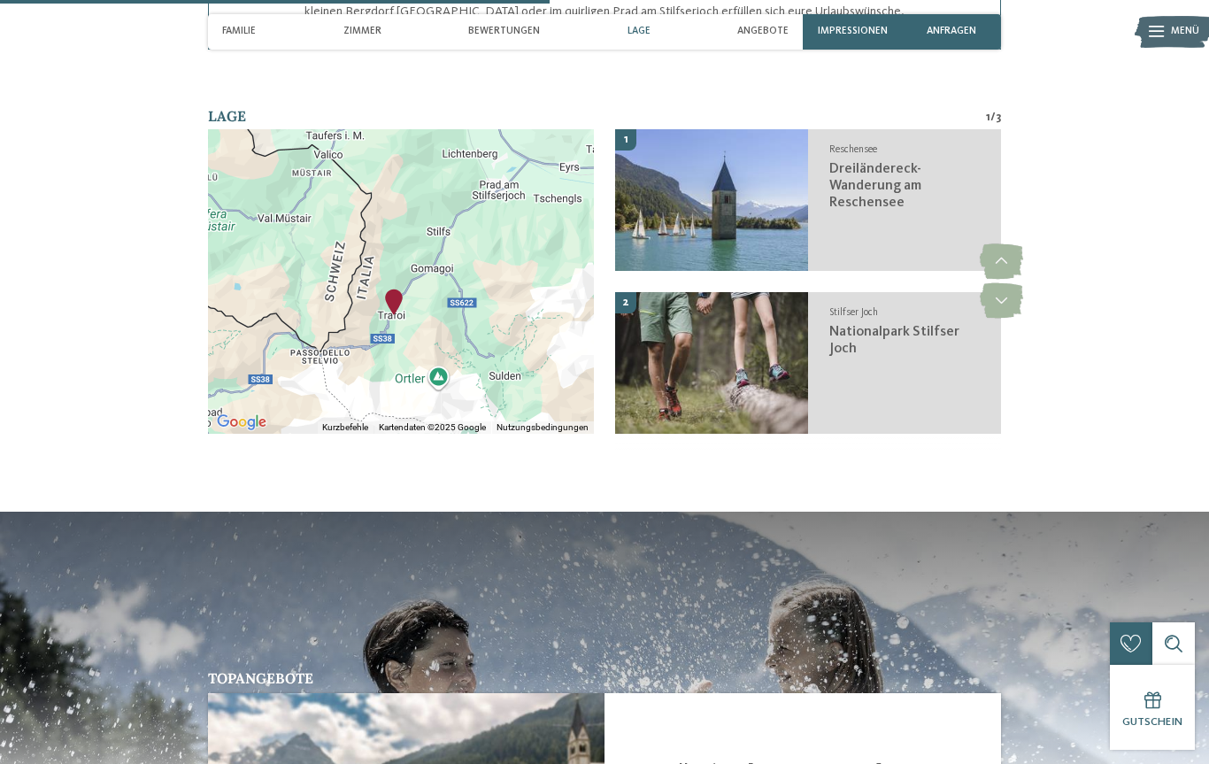
scroll to position [1996, 0]
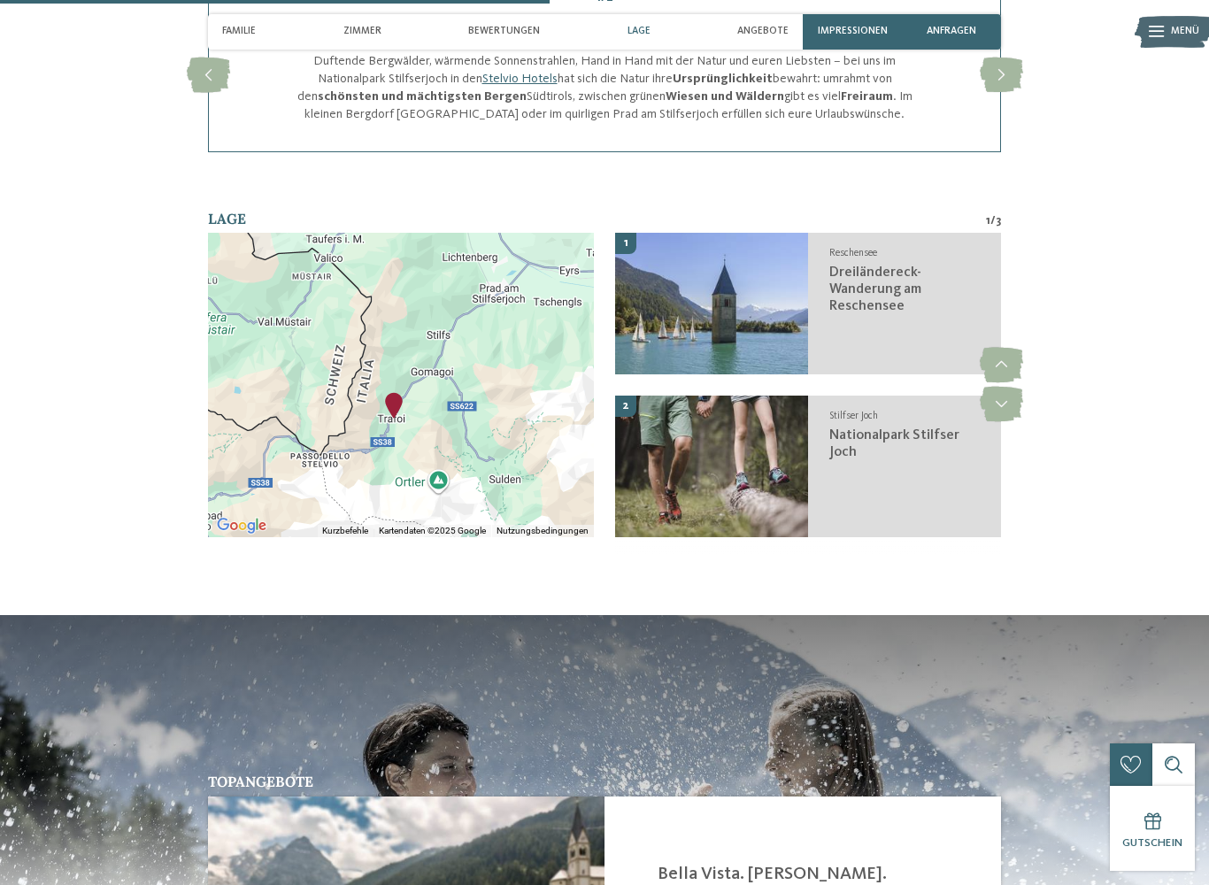
click at [476, 304] on div at bounding box center [401, 385] width 386 height 304
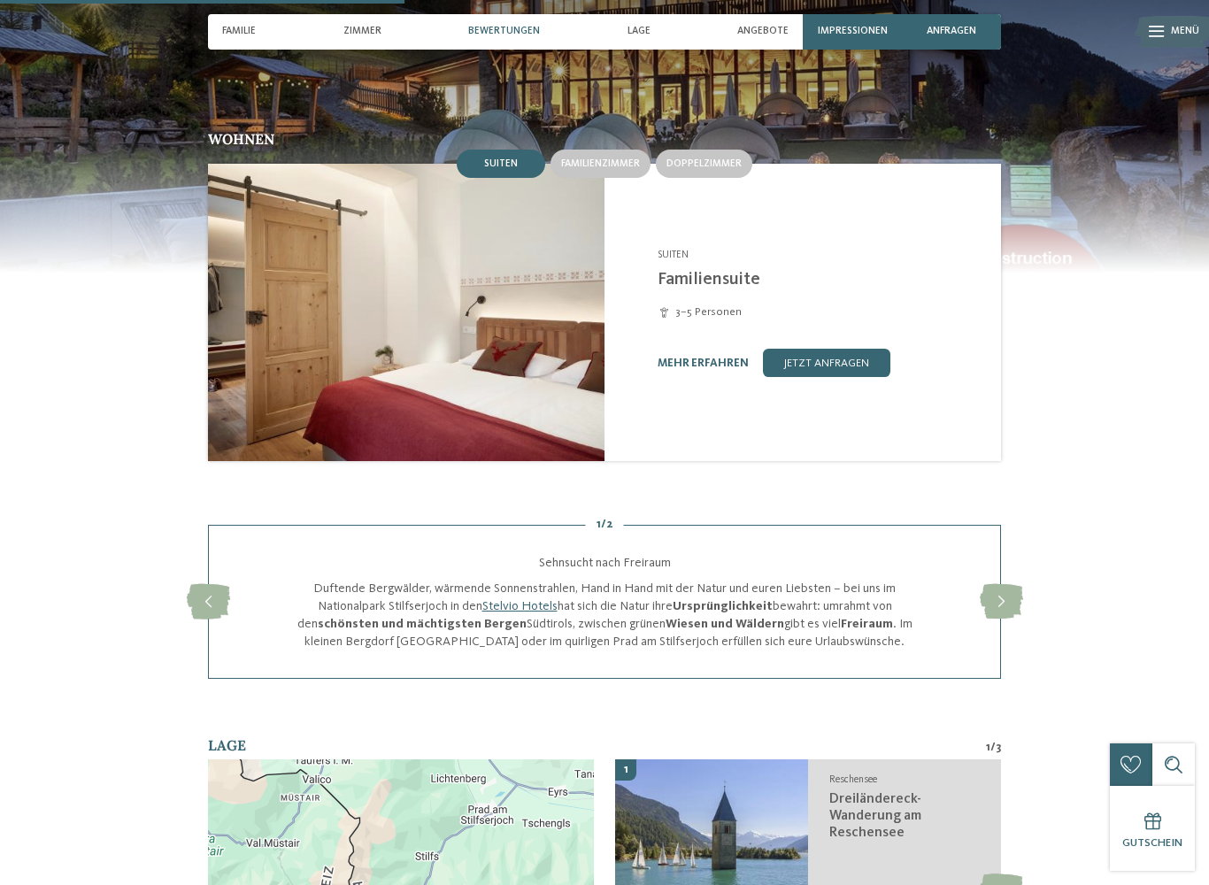
scroll to position [1470, 0]
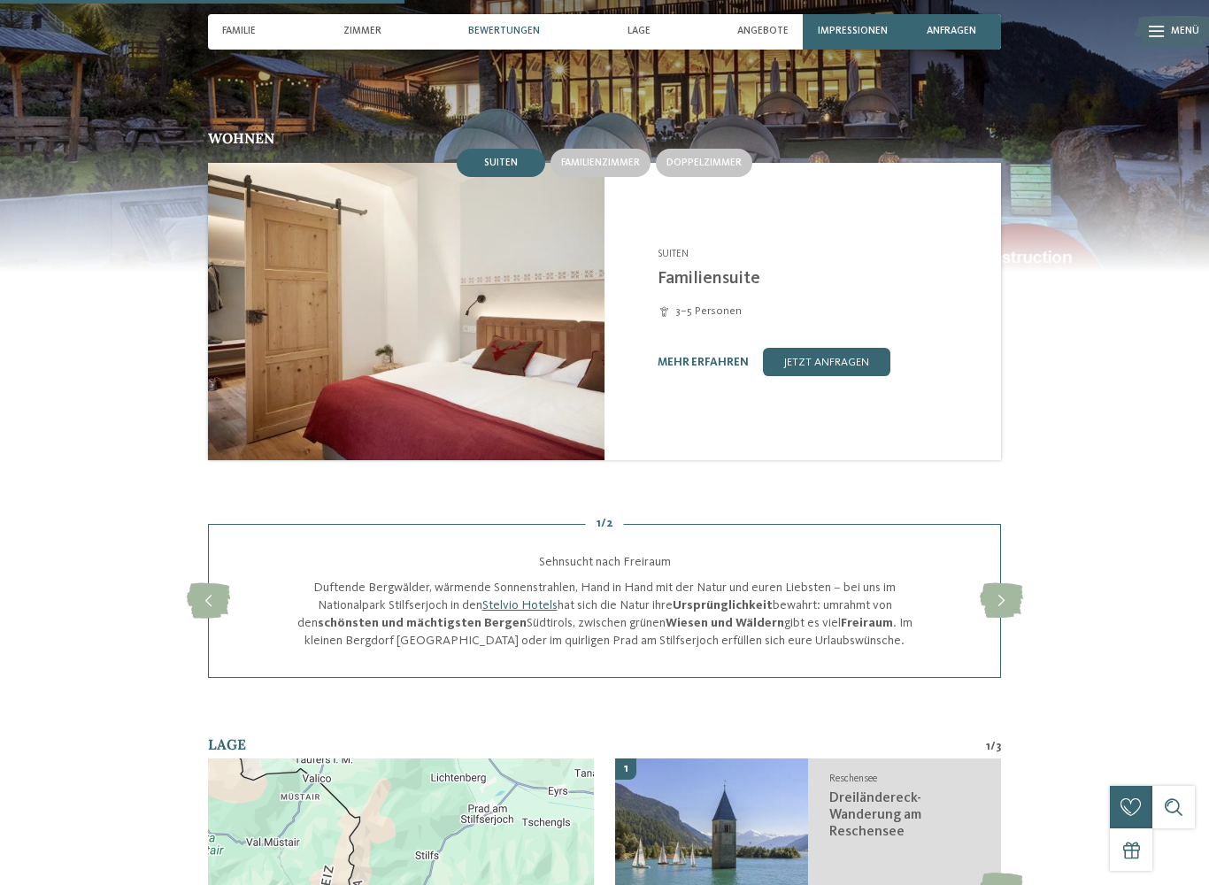
click at [481, 307] on img at bounding box center [406, 311] width 397 height 297
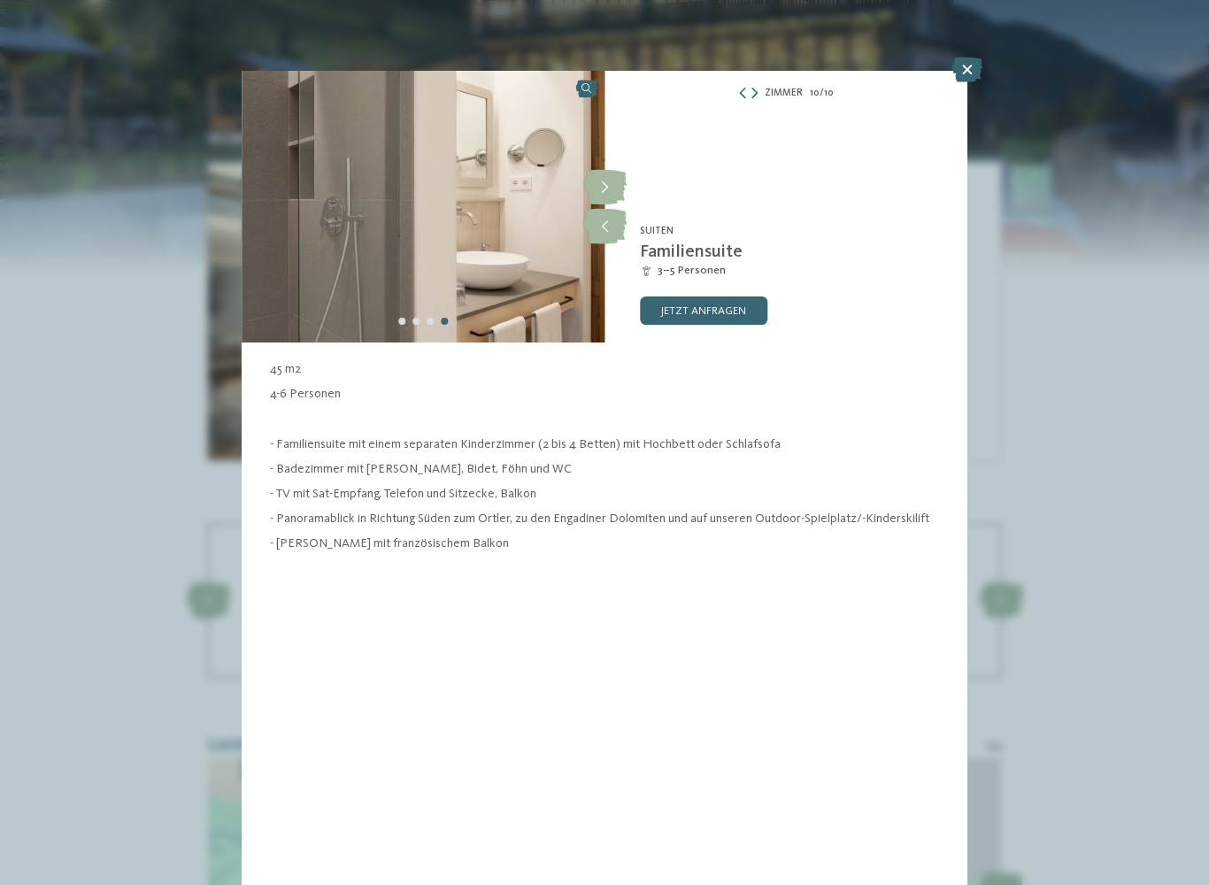
click at [612, 181] on icon at bounding box center [604, 187] width 43 height 35
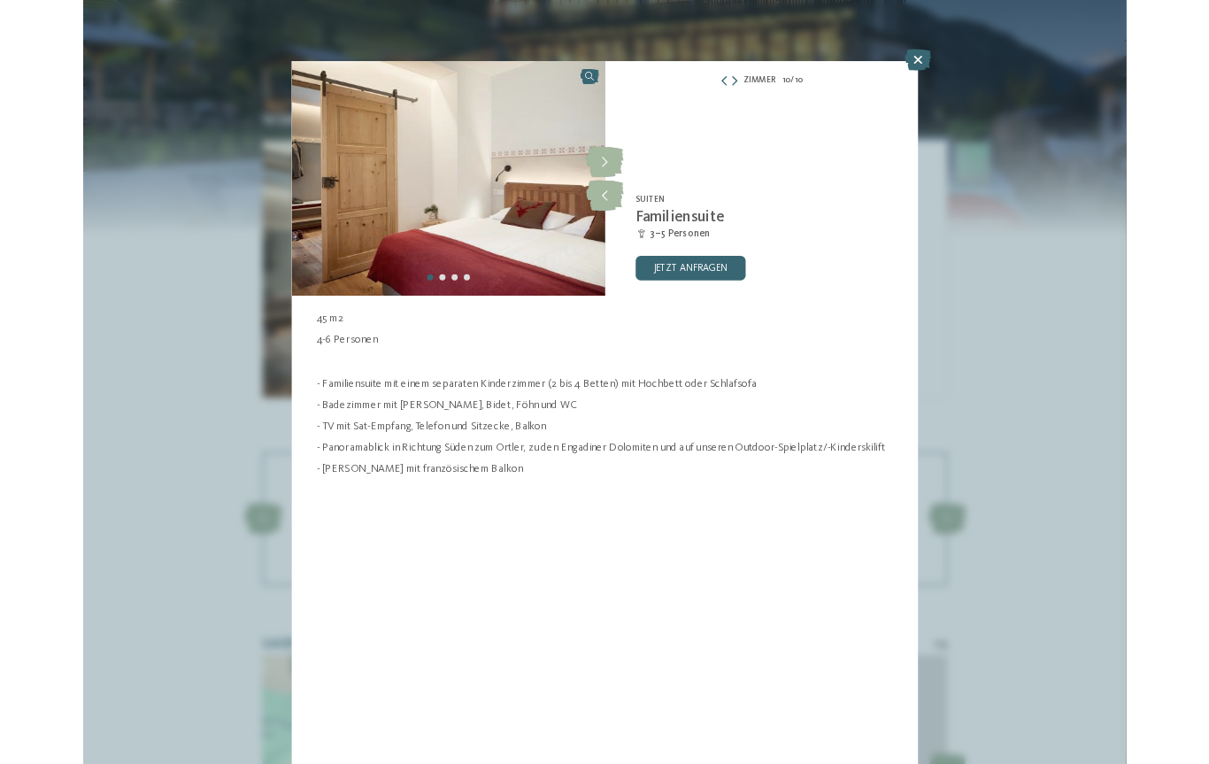
scroll to position [1469, 0]
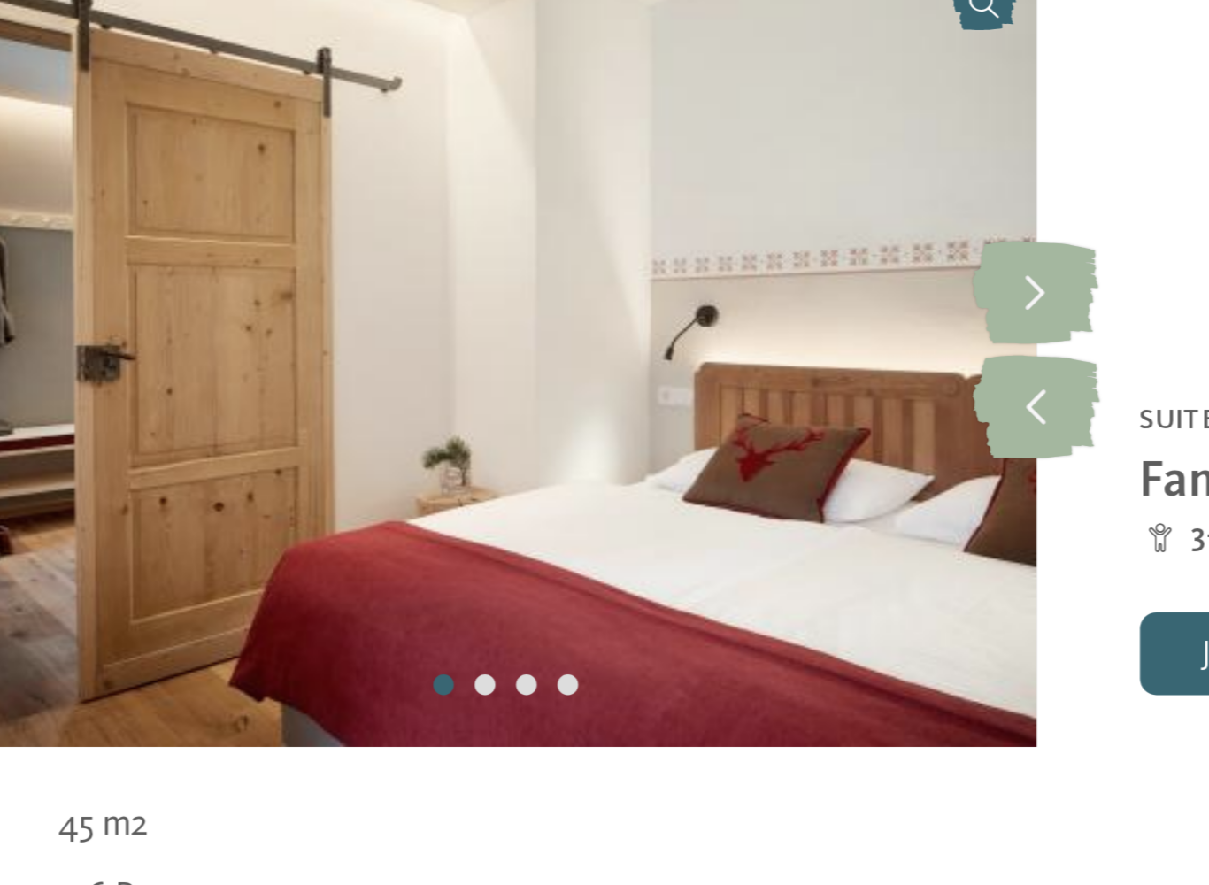
click at [583, 170] on icon at bounding box center [604, 187] width 43 height 35
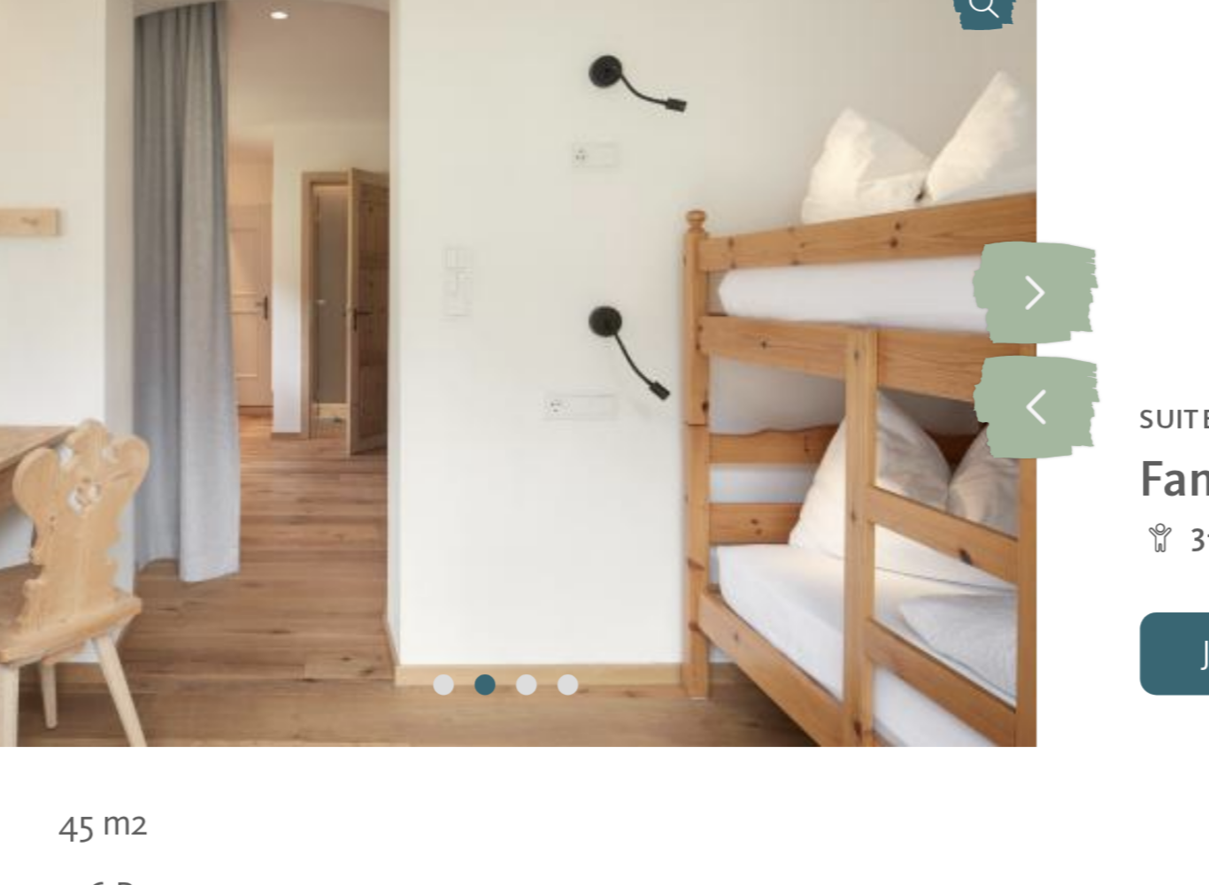
click at [583, 170] on icon at bounding box center [604, 187] width 43 height 35
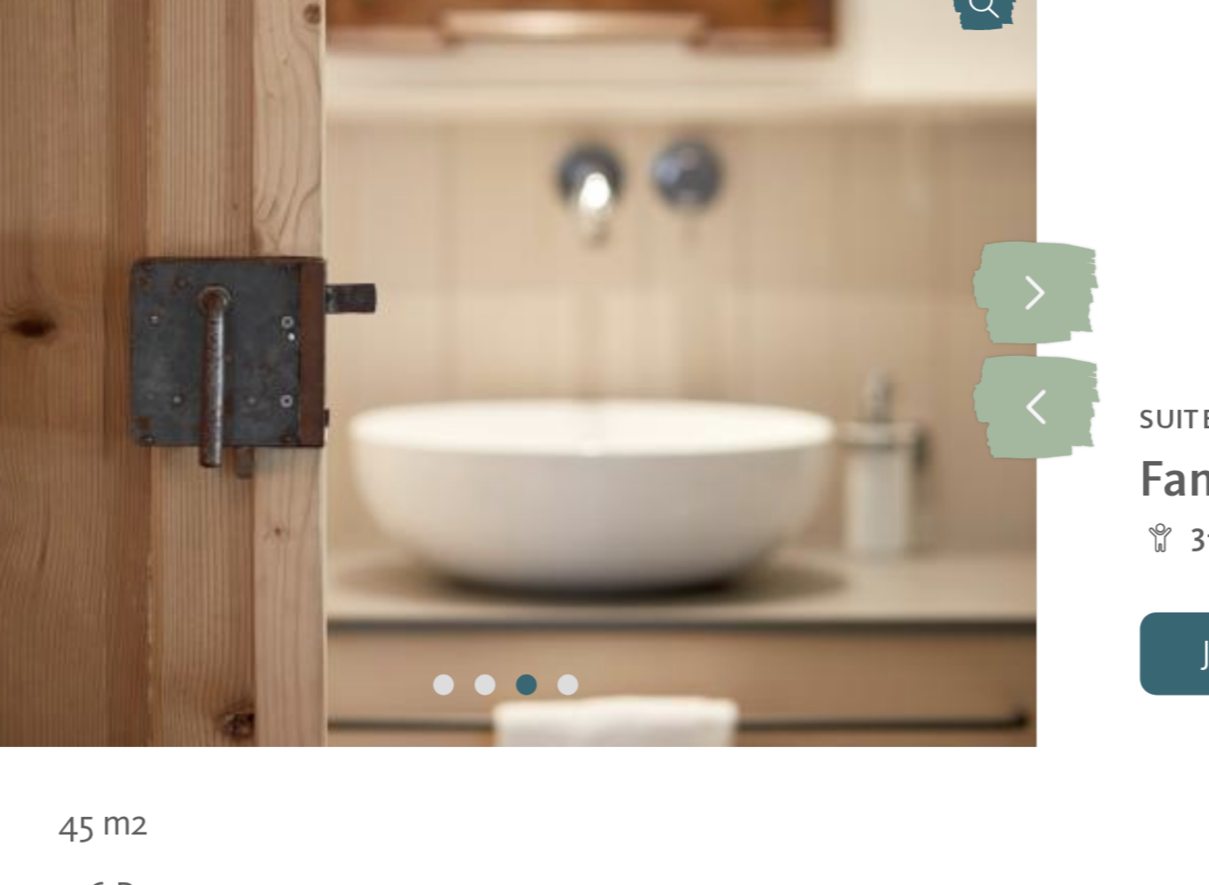
click at [583, 170] on icon at bounding box center [604, 187] width 43 height 35
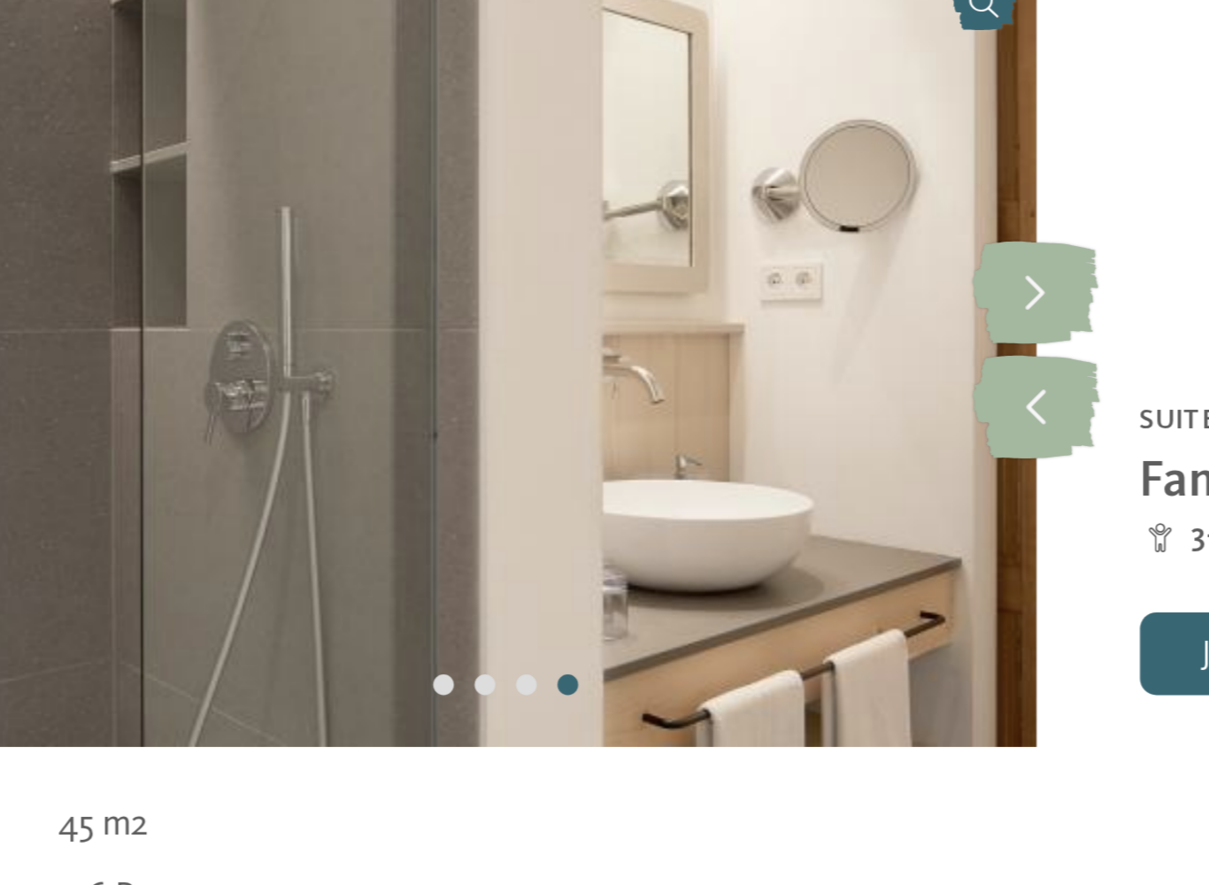
click at [583, 170] on icon at bounding box center [604, 187] width 43 height 35
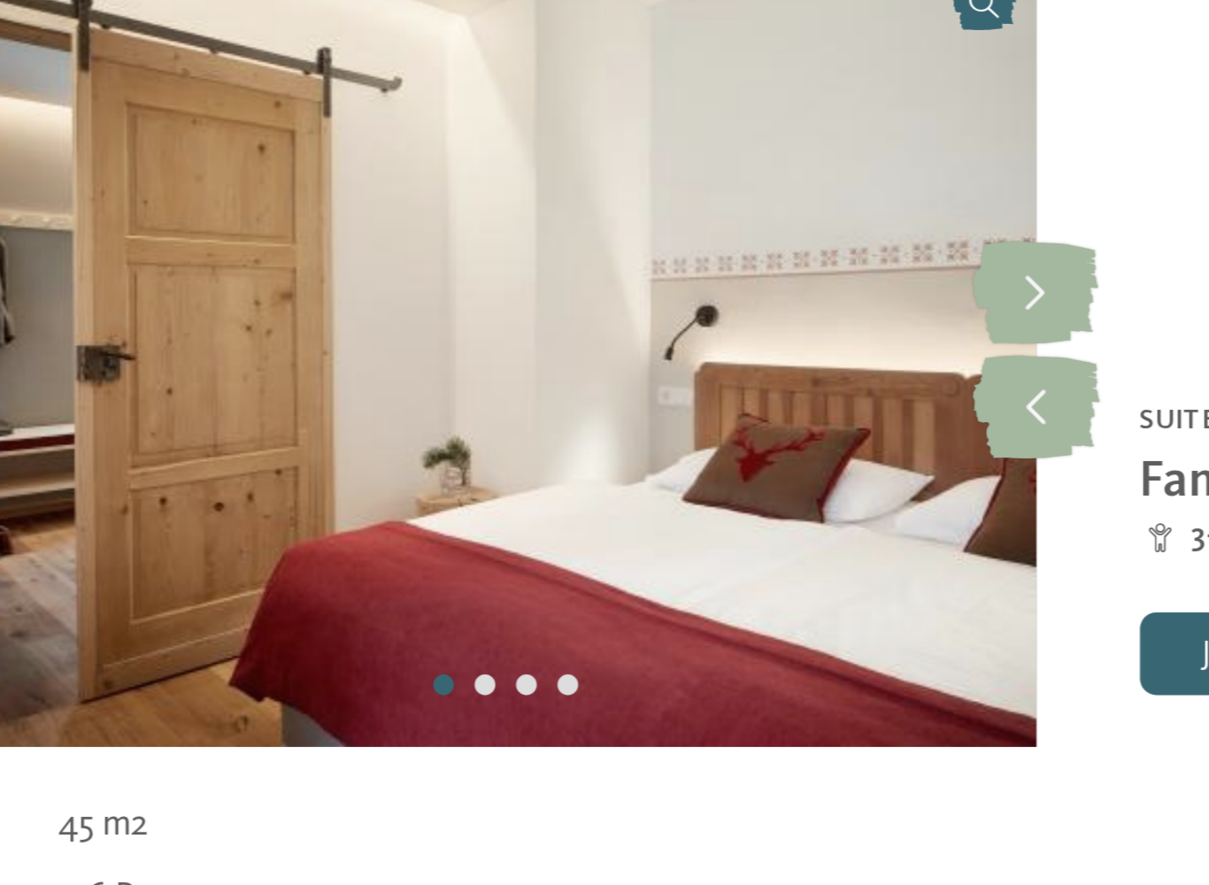
click at [583, 170] on icon at bounding box center [604, 187] width 43 height 35
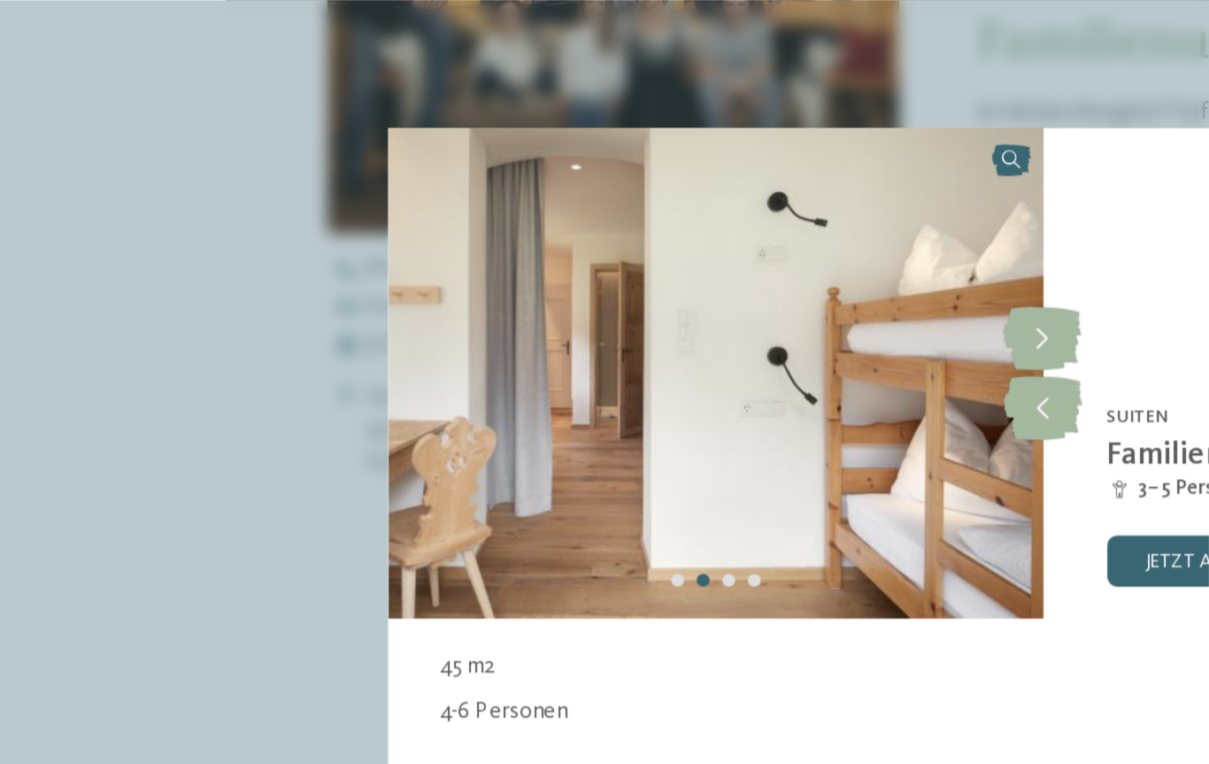
scroll to position [652, 0]
click at [595, 40] on div "Zimmer 10 / 10 slide 10 of 10 1" at bounding box center [604, 382] width 1209 height 764
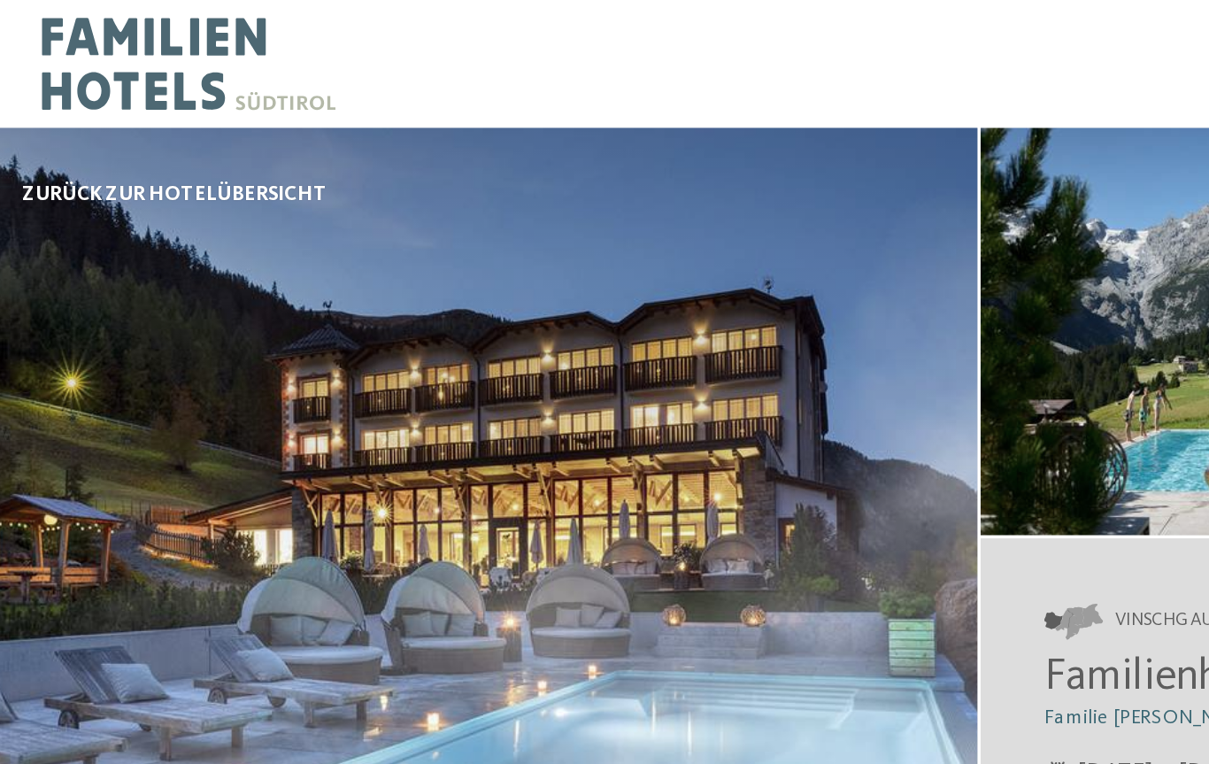
click at [113, 104] on span "zurück zur Hotelübersicht" at bounding box center [158, 108] width 169 height 16
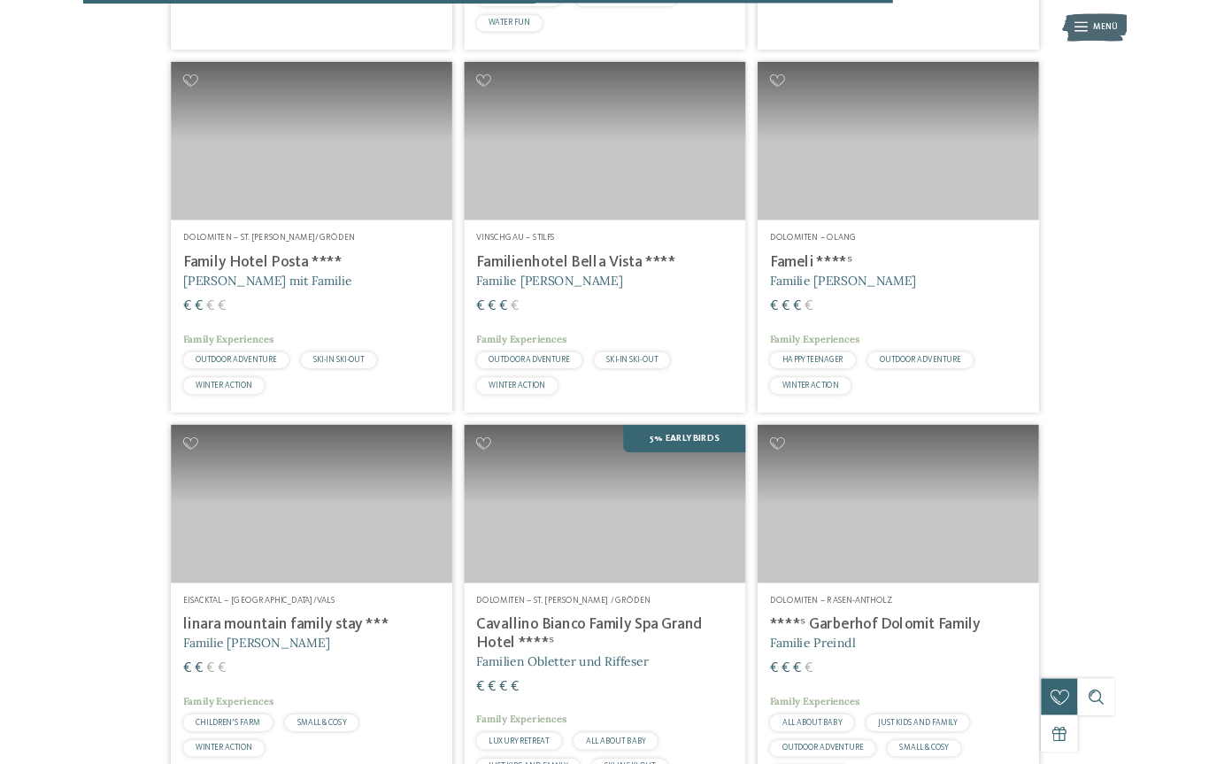
scroll to position [3500, 0]
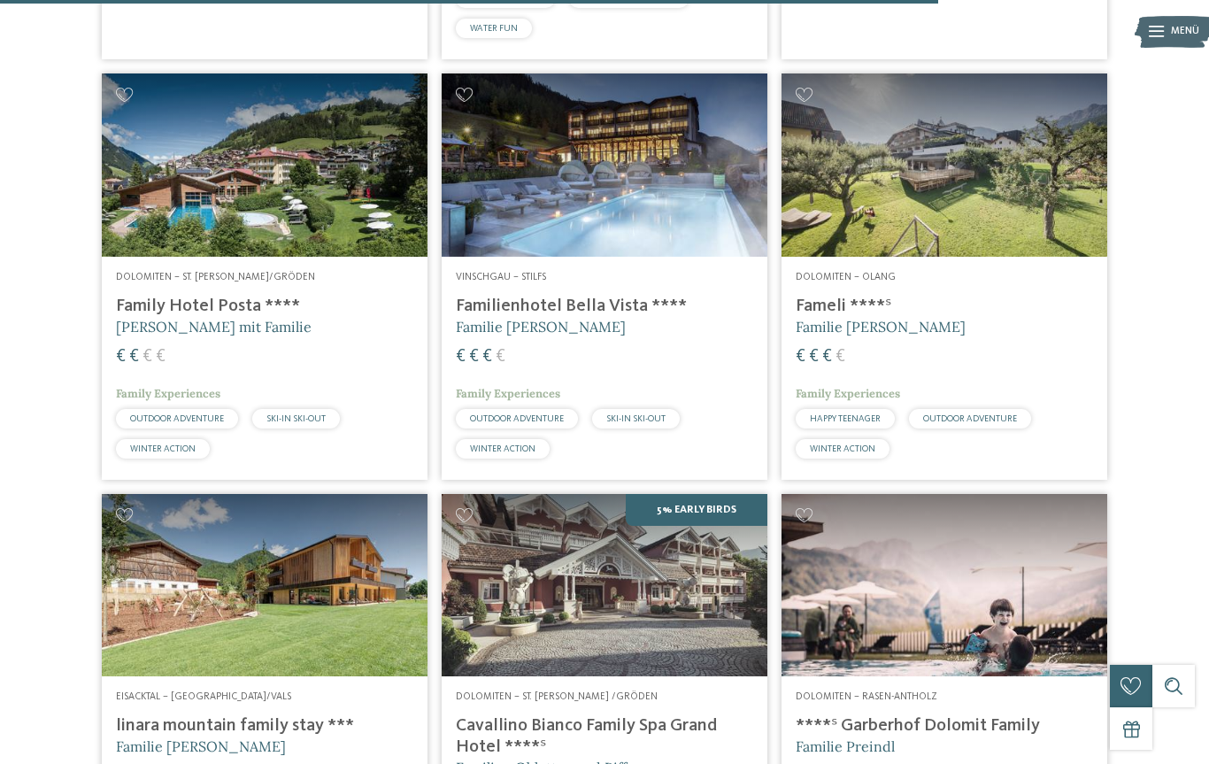
click at [251, 278] on div "Dolomiten – St. [PERSON_NAME]/Gröden Family Hotel Posta **** [PERSON_NAME] mit …" at bounding box center [265, 368] width 326 height 223
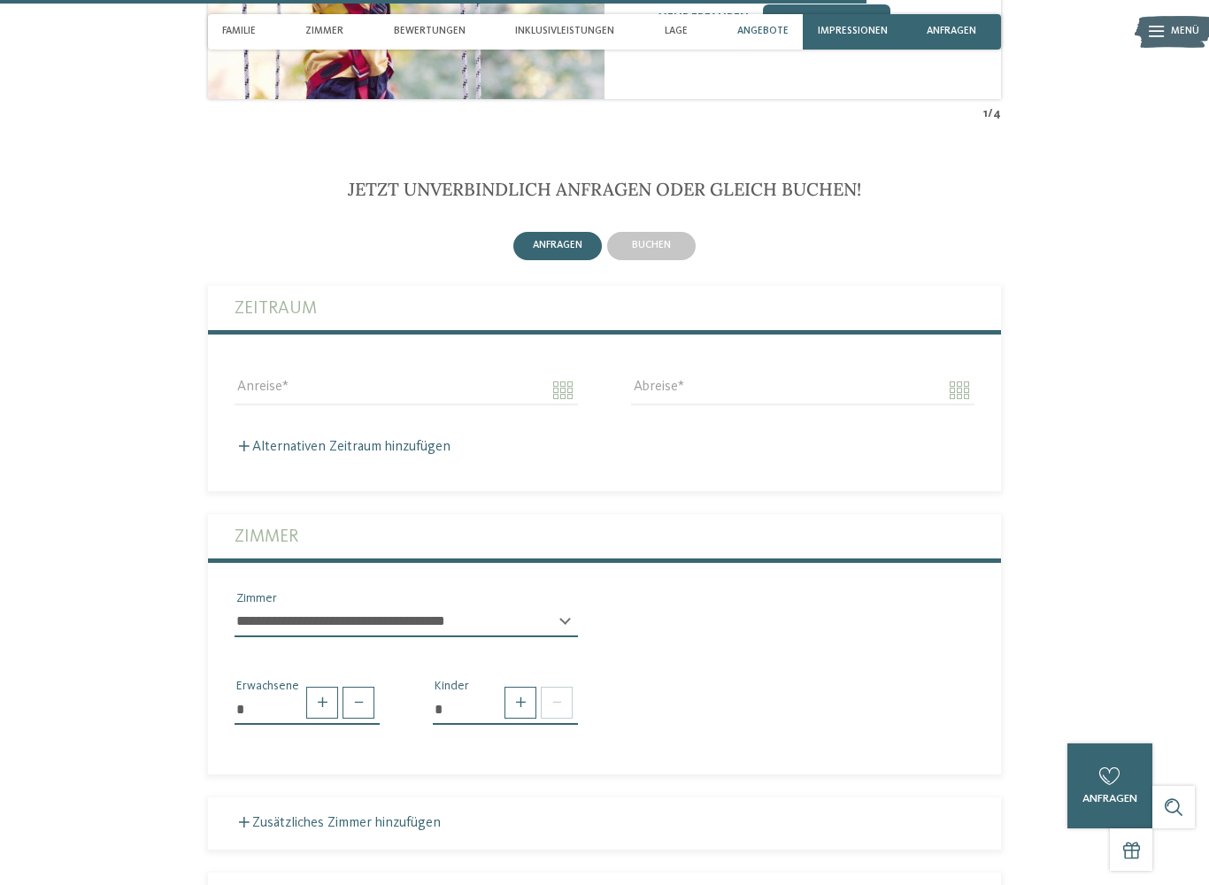
scroll to position [3361, 0]
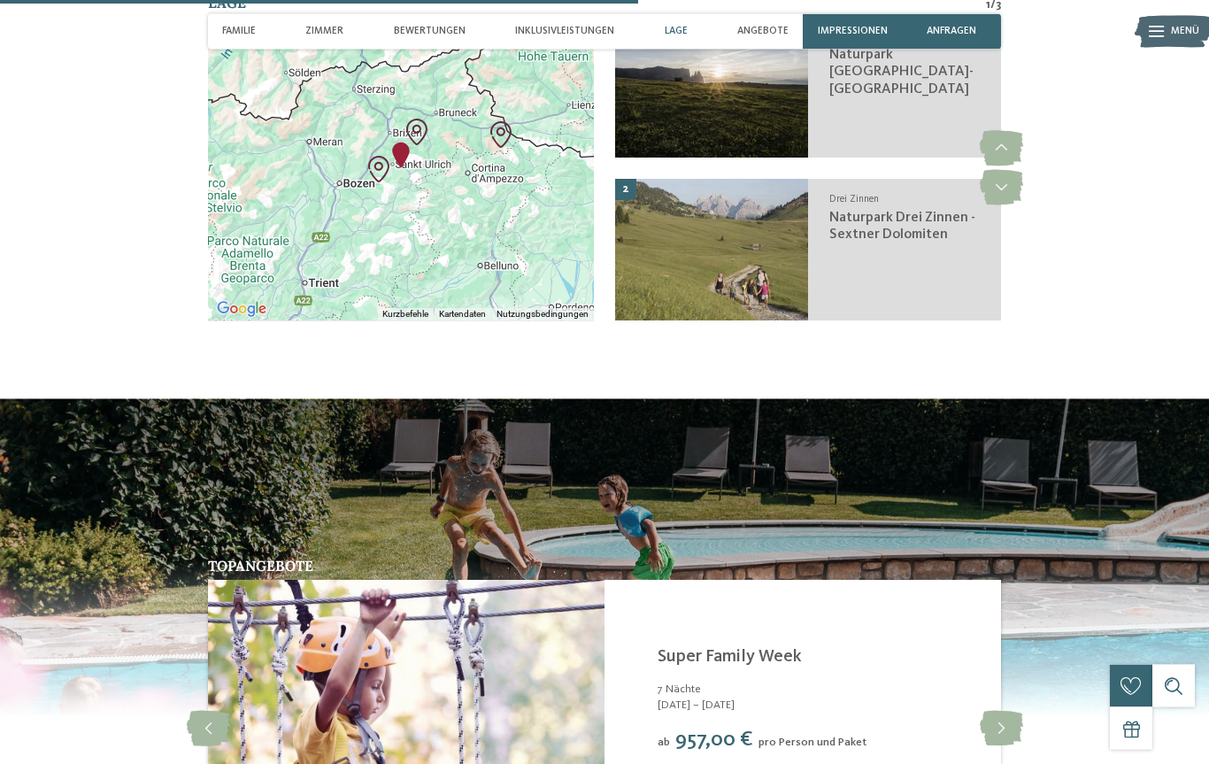
scroll to position [2491, 0]
click at [327, 32] on span "Zimmer" at bounding box center [324, 32] width 38 height 12
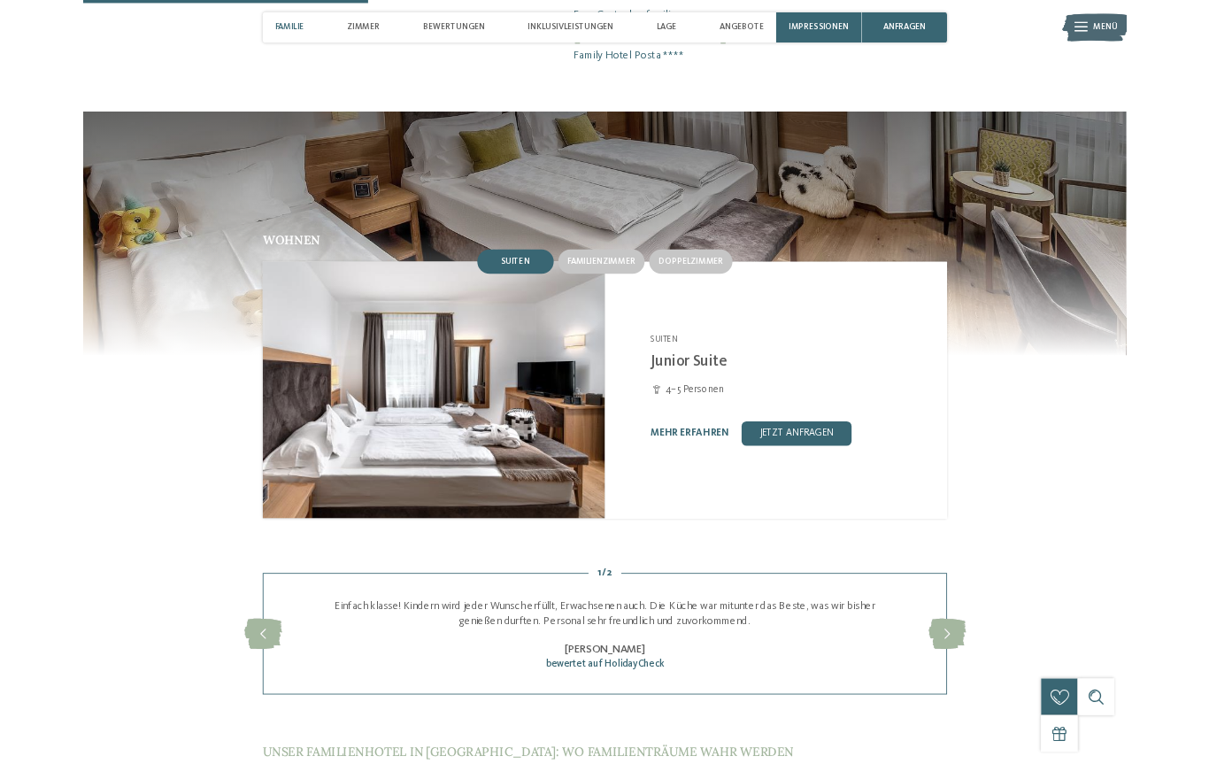
scroll to position [1289, 0]
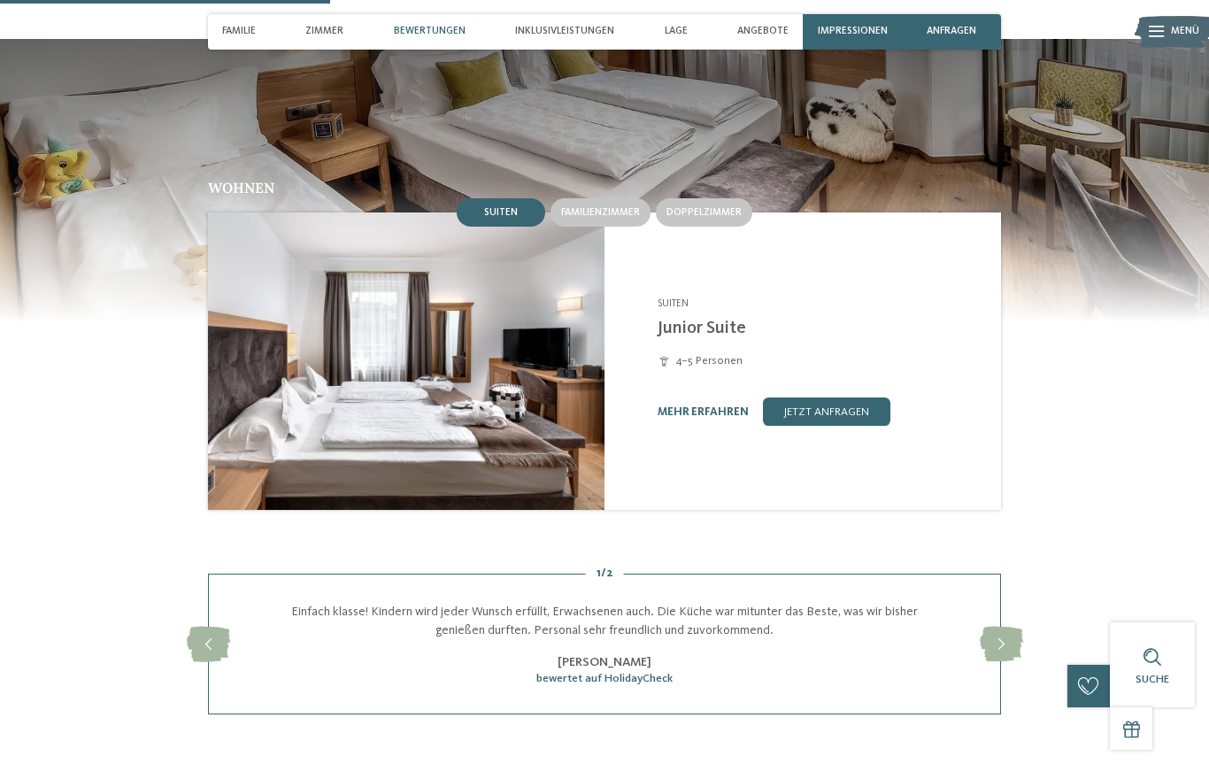
click at [699, 207] on span "Doppelzimmer" at bounding box center [703, 212] width 75 height 11
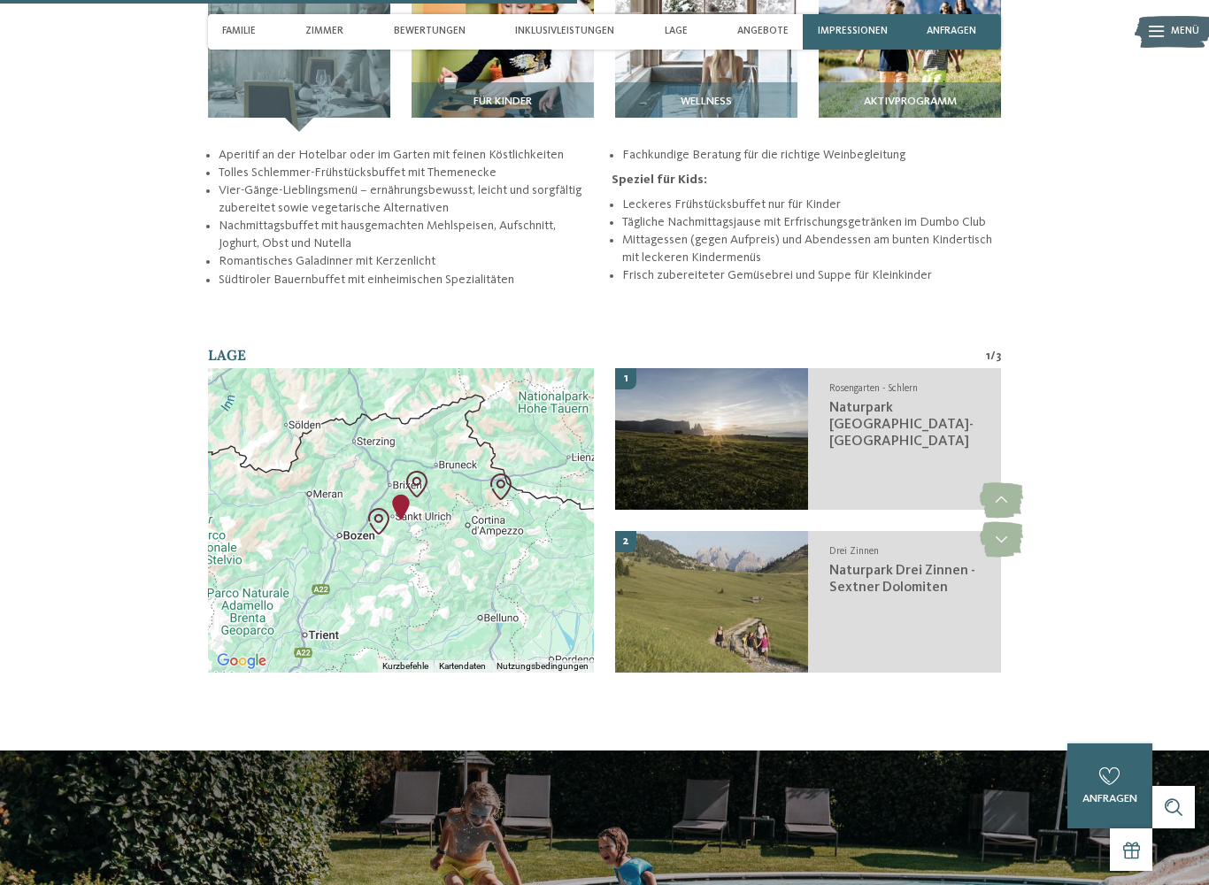
scroll to position [2246, 0]
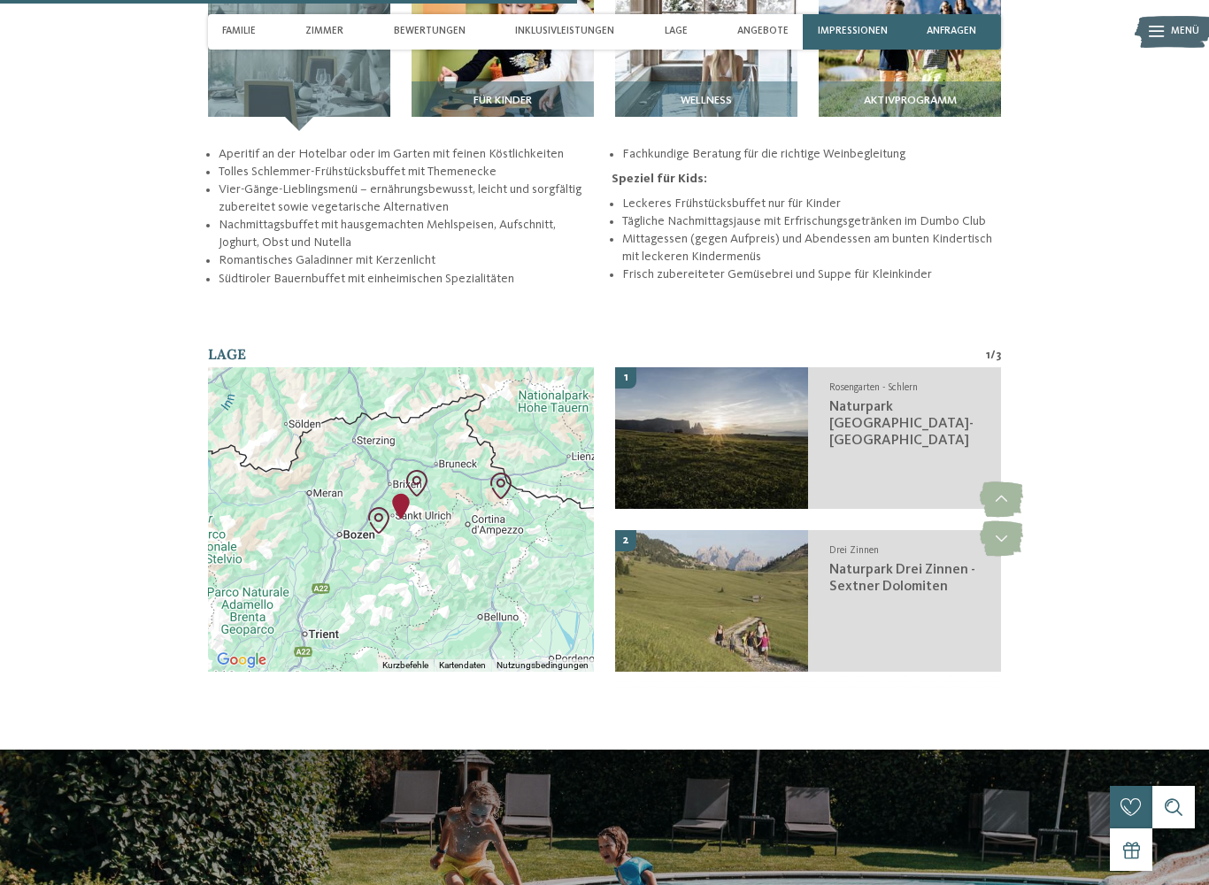
click at [1107, 312] on div "zurück zur Hotelübersicht Family Hotel Posta ****" at bounding box center [604, 238] width 1209 height 4827
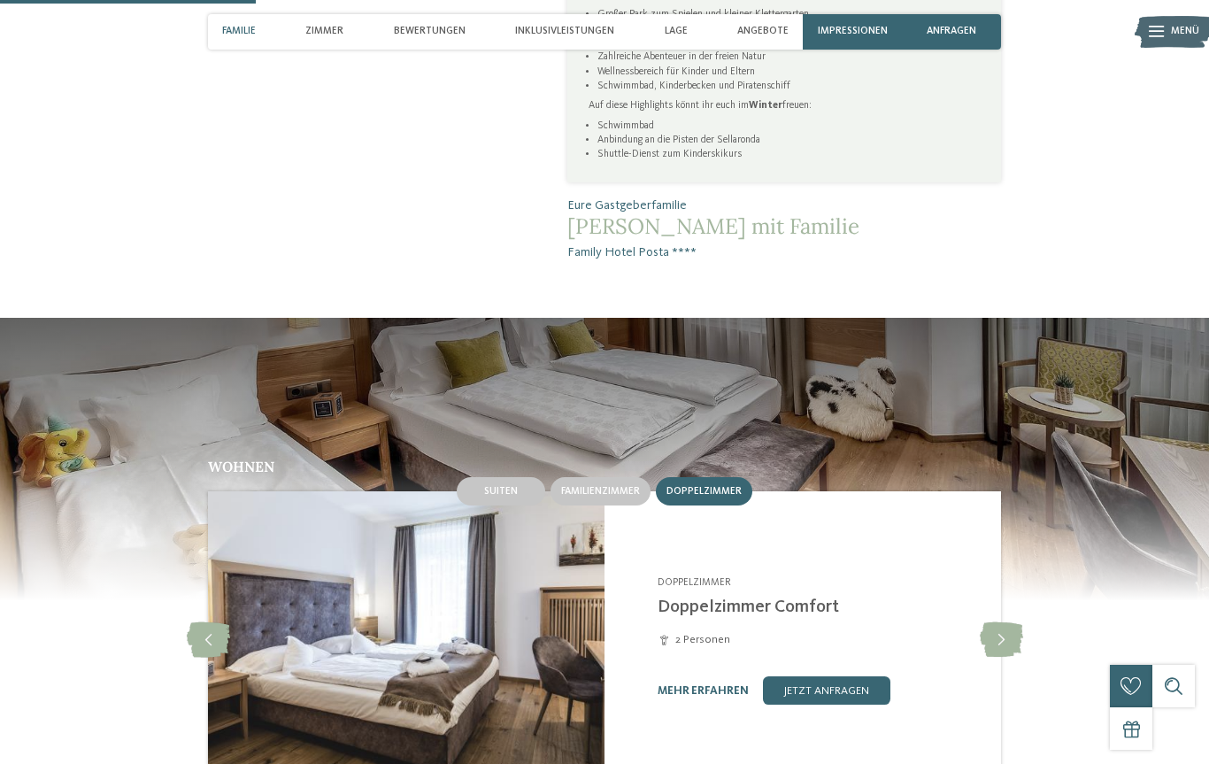
scroll to position [1009, 0]
